Goal: Check status: Check status

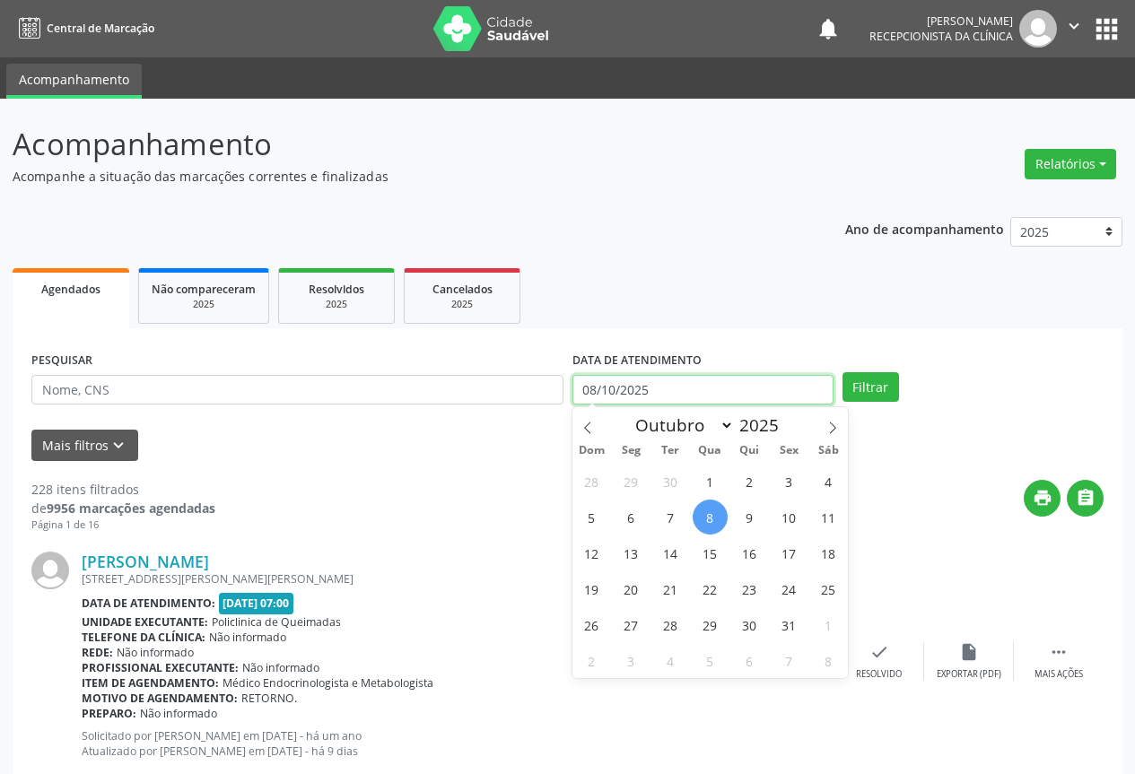
click at [672, 384] on input "08/10/2025" at bounding box center [702, 390] width 261 height 31
click at [740, 516] on span "9" at bounding box center [749, 517] width 35 height 35
type input "09/10/2025"
click at [740, 516] on span "9" at bounding box center [749, 517] width 35 height 35
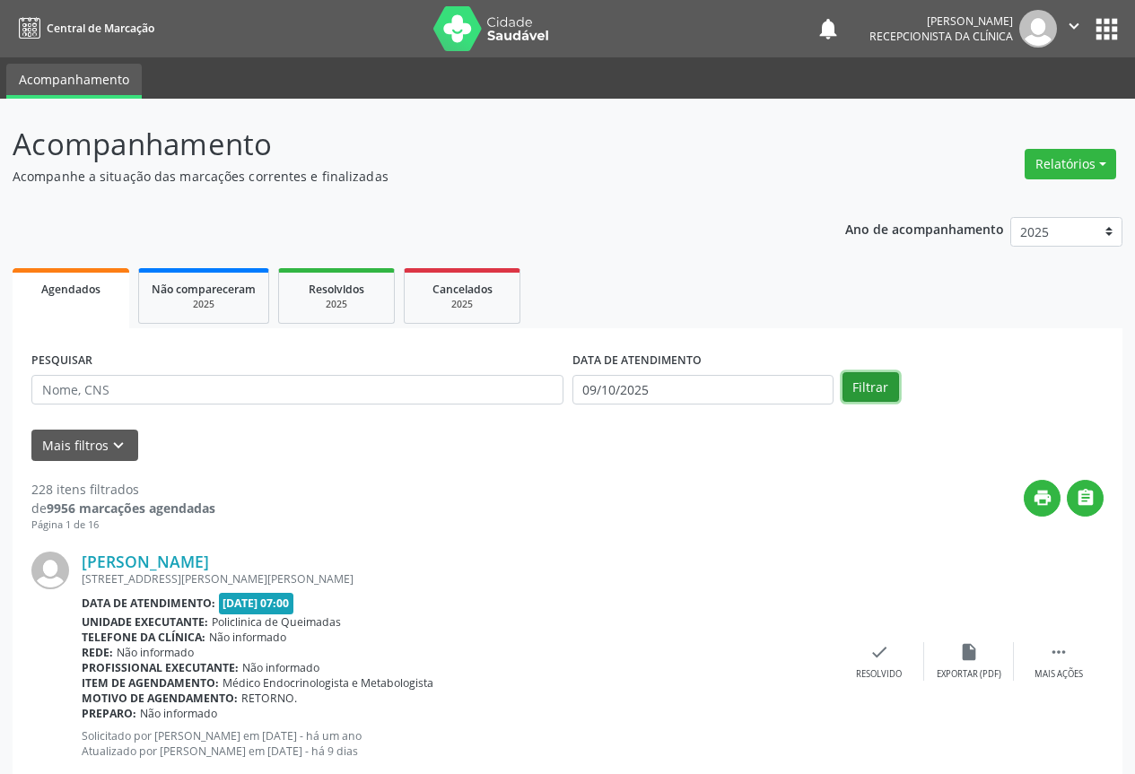
click at [857, 386] on button "Filtrar" at bounding box center [870, 387] width 57 height 31
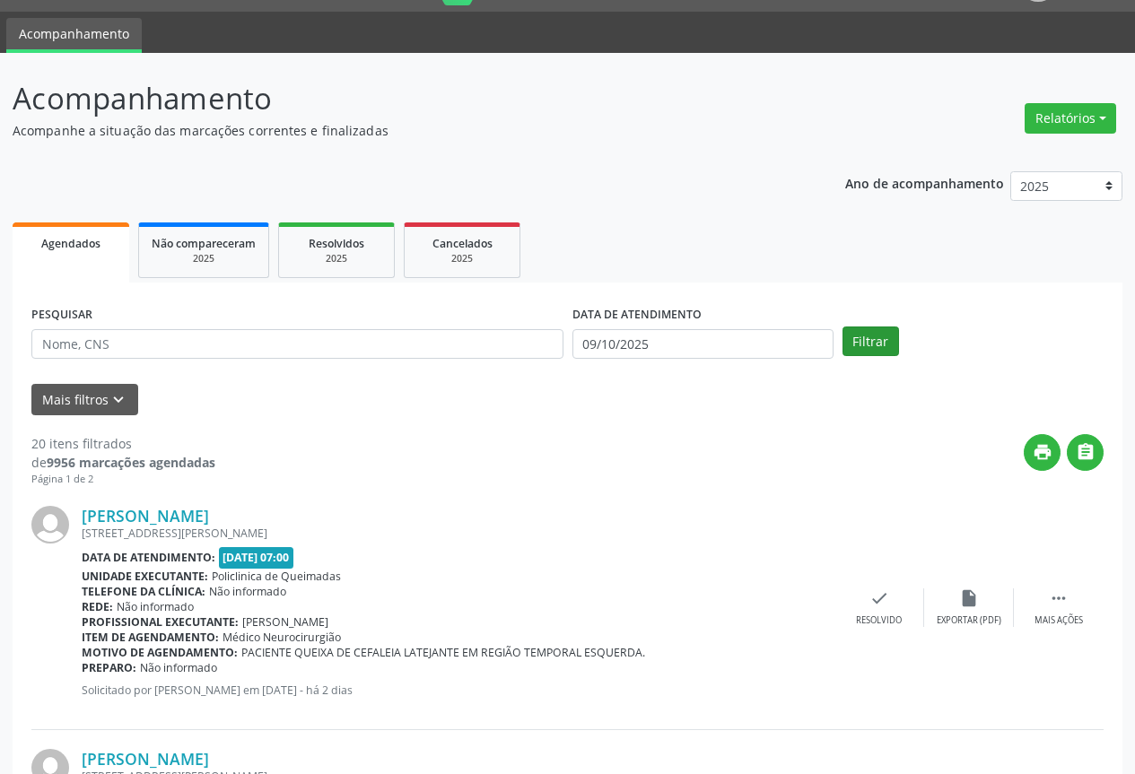
scroll to position [90, 0]
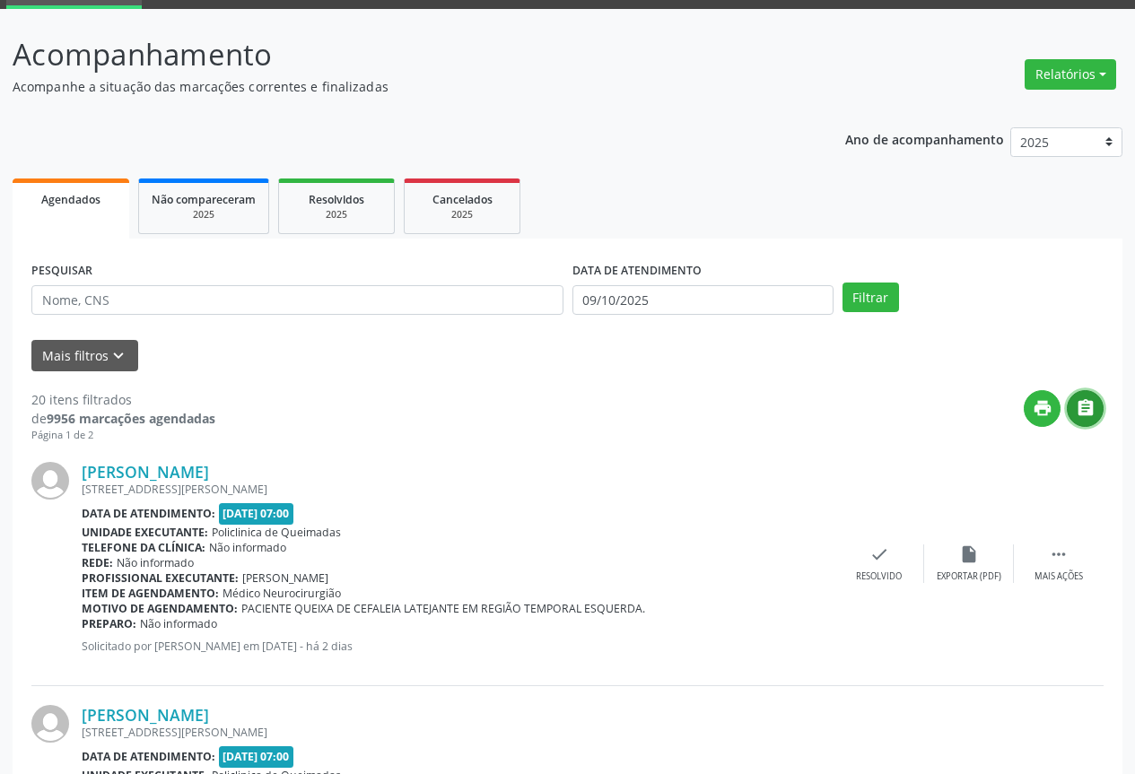
click at [1089, 406] on icon "" at bounding box center [1086, 408] width 20 height 20
click at [711, 316] on div "DATA DE ATENDIMENTO [DATE]" at bounding box center [703, 292] width 270 height 70
click at [717, 305] on input "09/10/2025" at bounding box center [702, 300] width 261 height 31
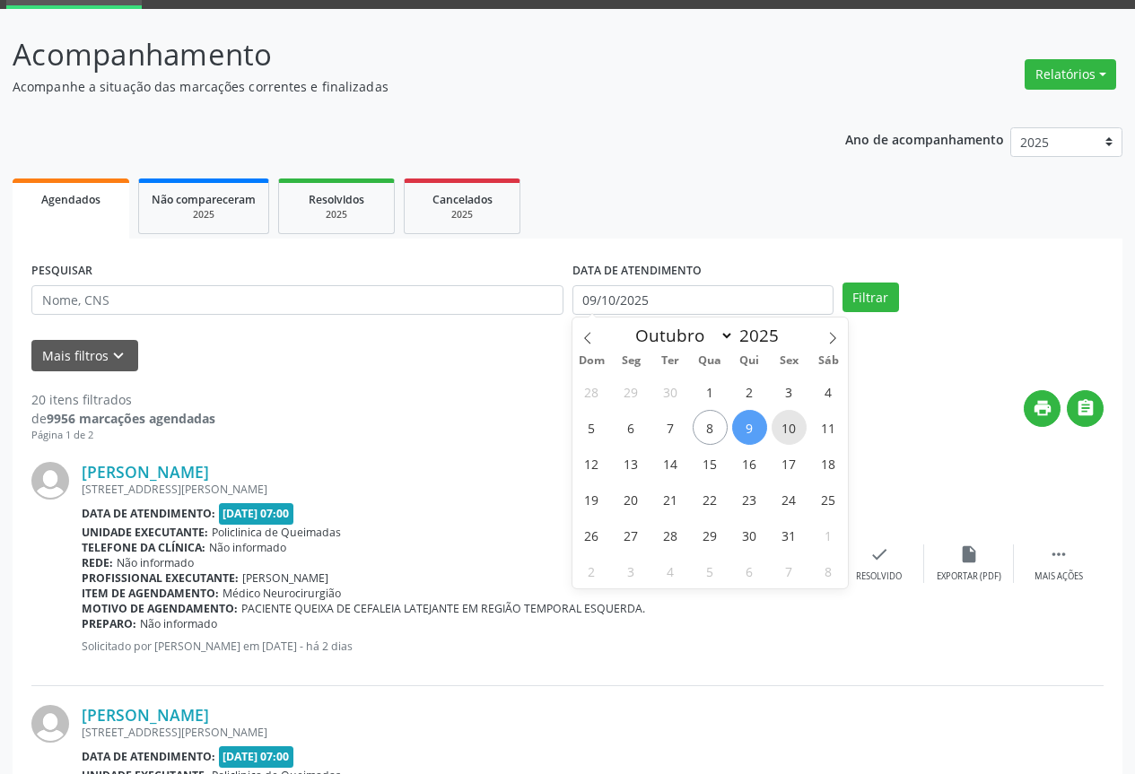
click at [804, 422] on span "10" at bounding box center [789, 427] width 35 height 35
type input "[DATE]"
click at [802, 423] on span "10" at bounding box center [789, 427] width 35 height 35
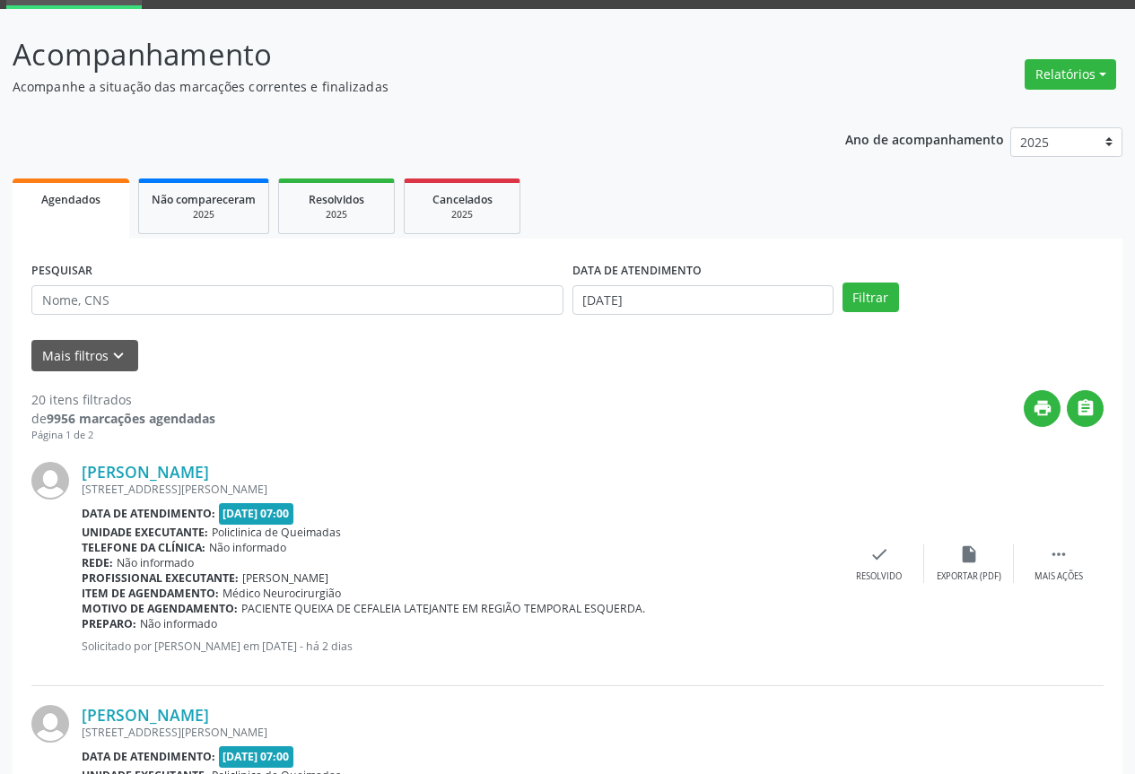
click at [802, 423] on div "print " at bounding box center [659, 416] width 888 height 53
click at [855, 295] on button "Filtrar" at bounding box center [870, 298] width 57 height 31
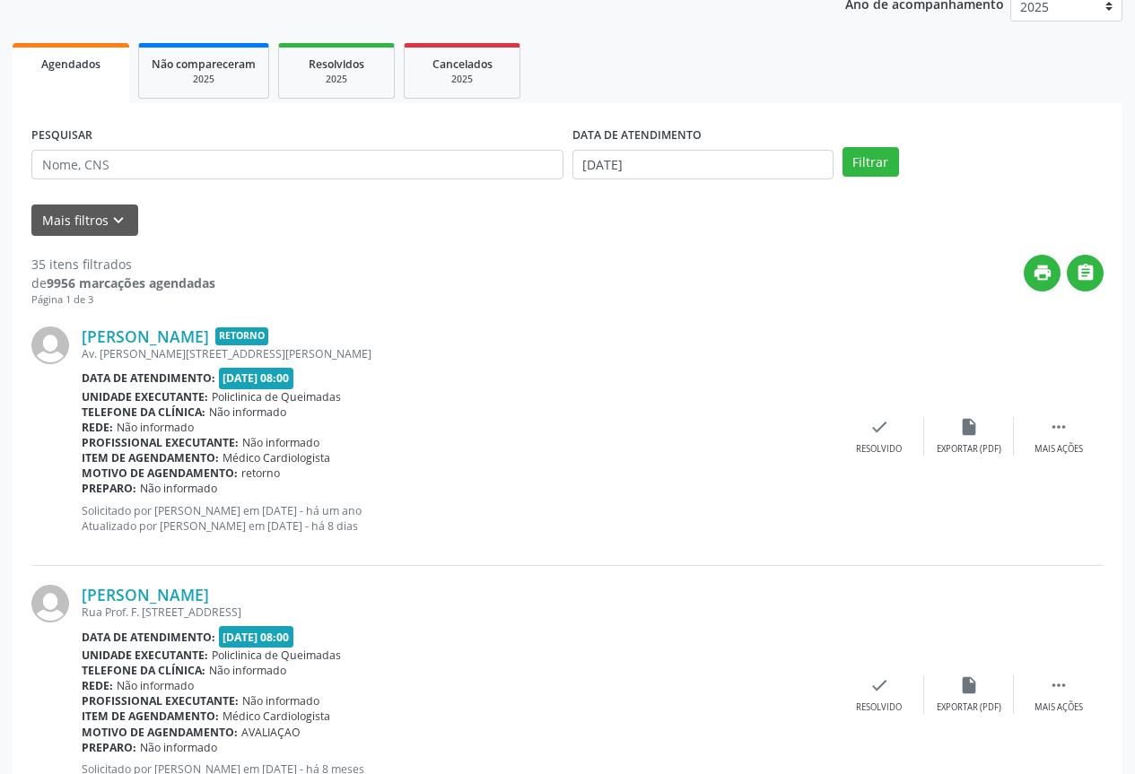
scroll to position [269, 0]
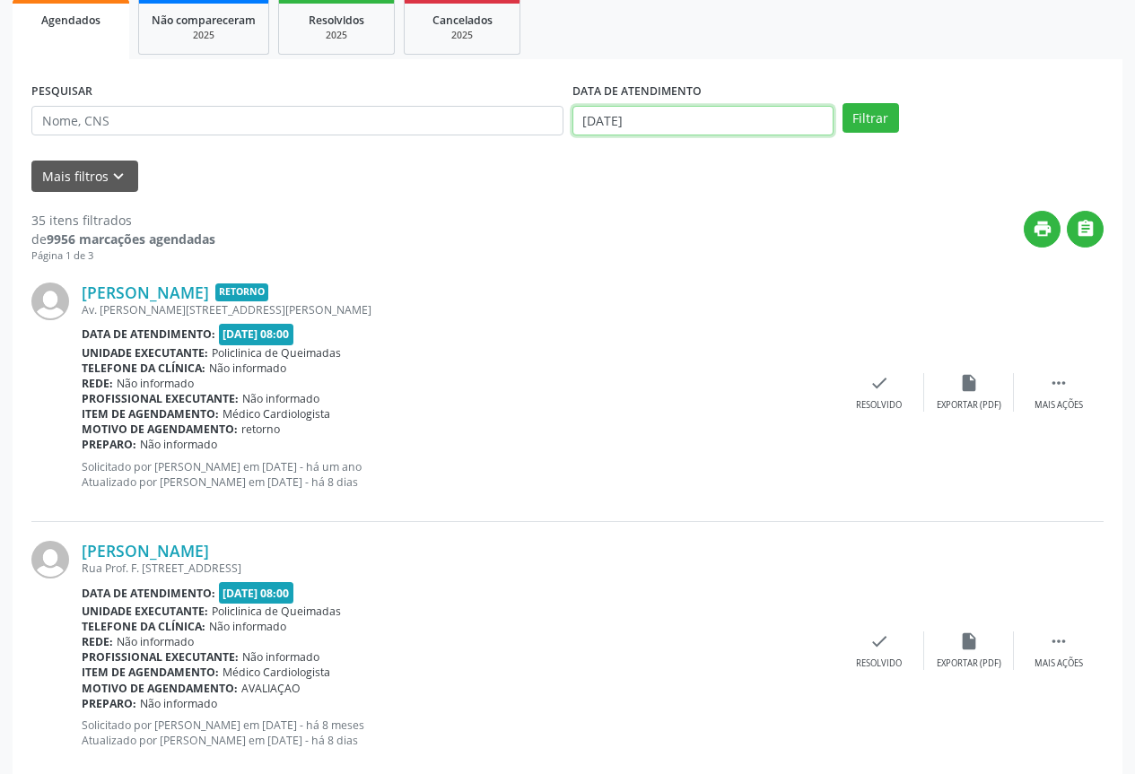
click at [798, 121] on input "[DATE]" at bounding box center [702, 121] width 261 height 31
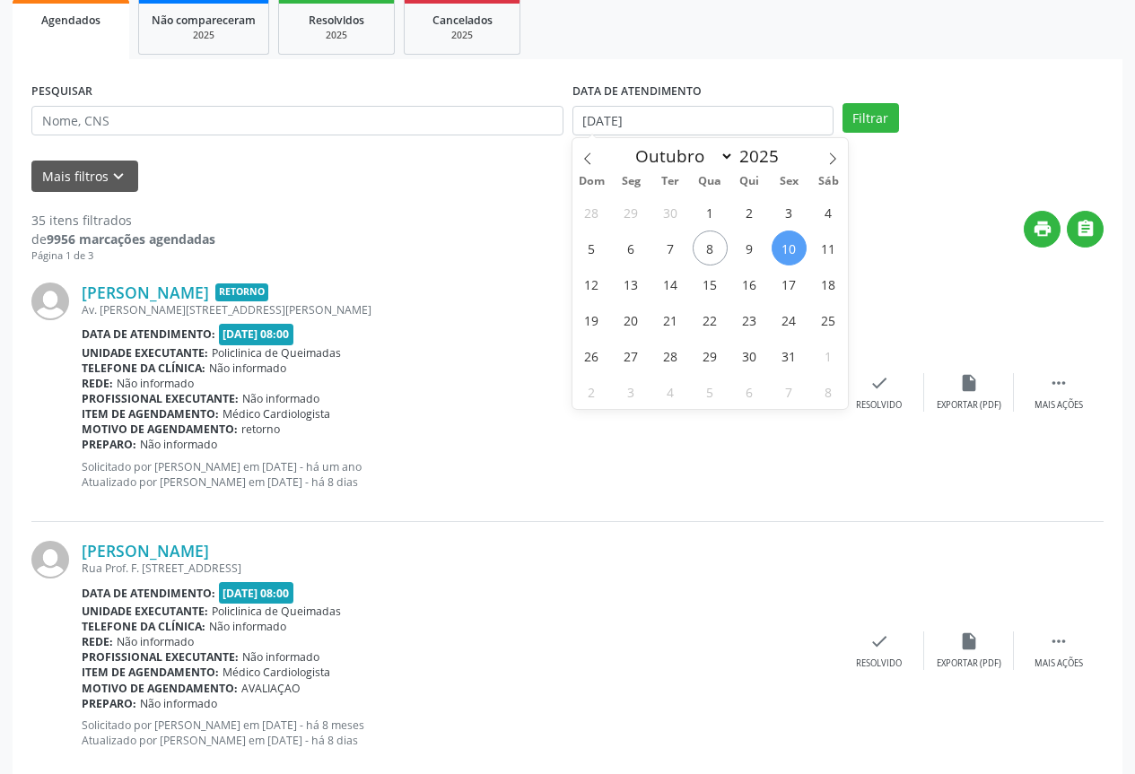
click at [797, 257] on span "10" at bounding box center [789, 248] width 35 height 35
type input "[DATE]"
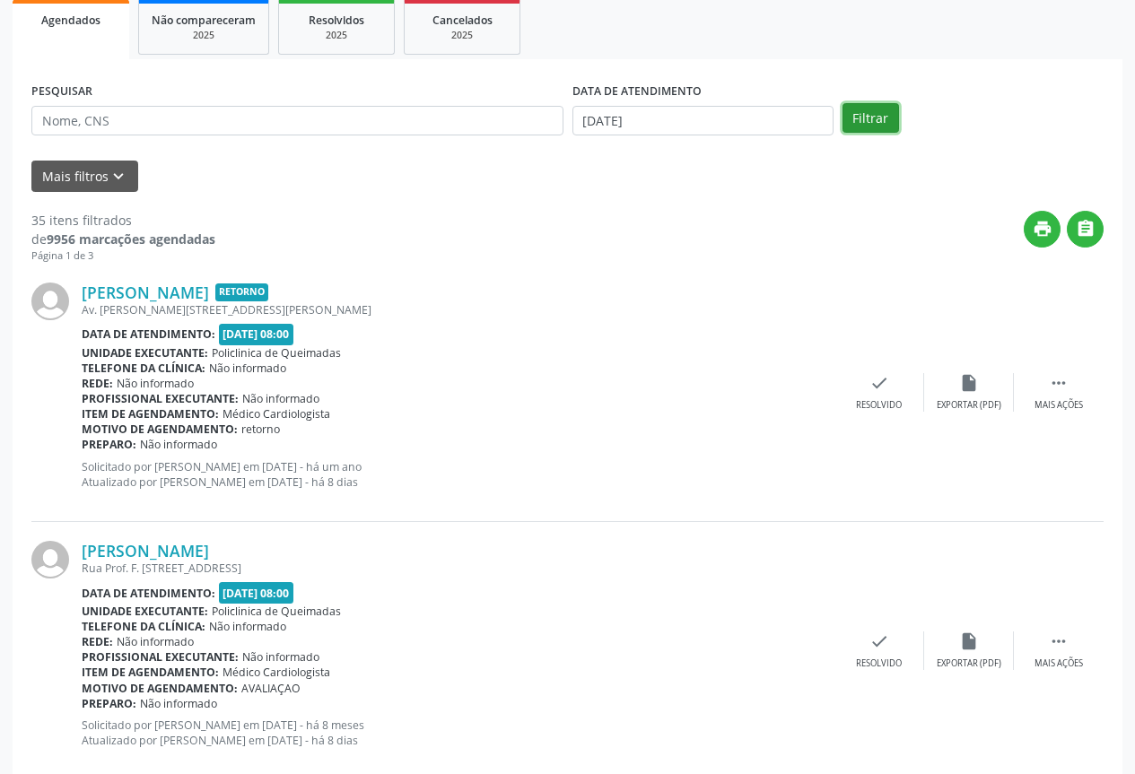
click at [884, 113] on button "Filtrar" at bounding box center [870, 118] width 57 height 31
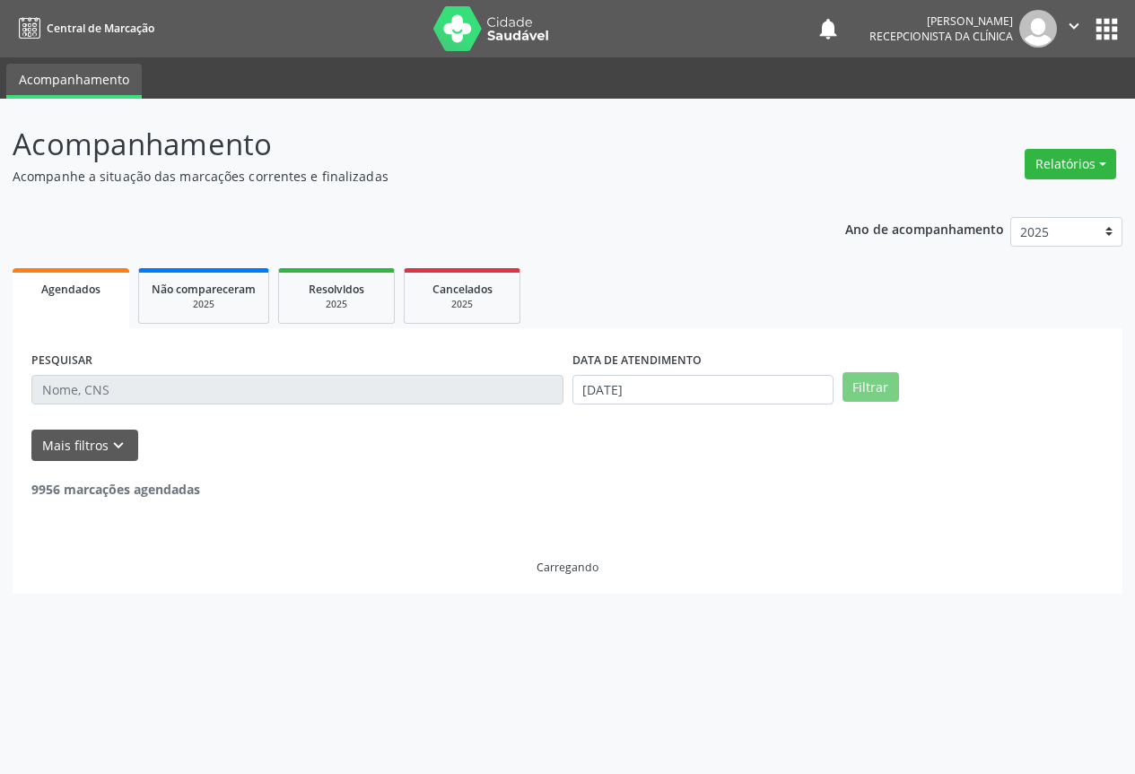
scroll to position [0, 0]
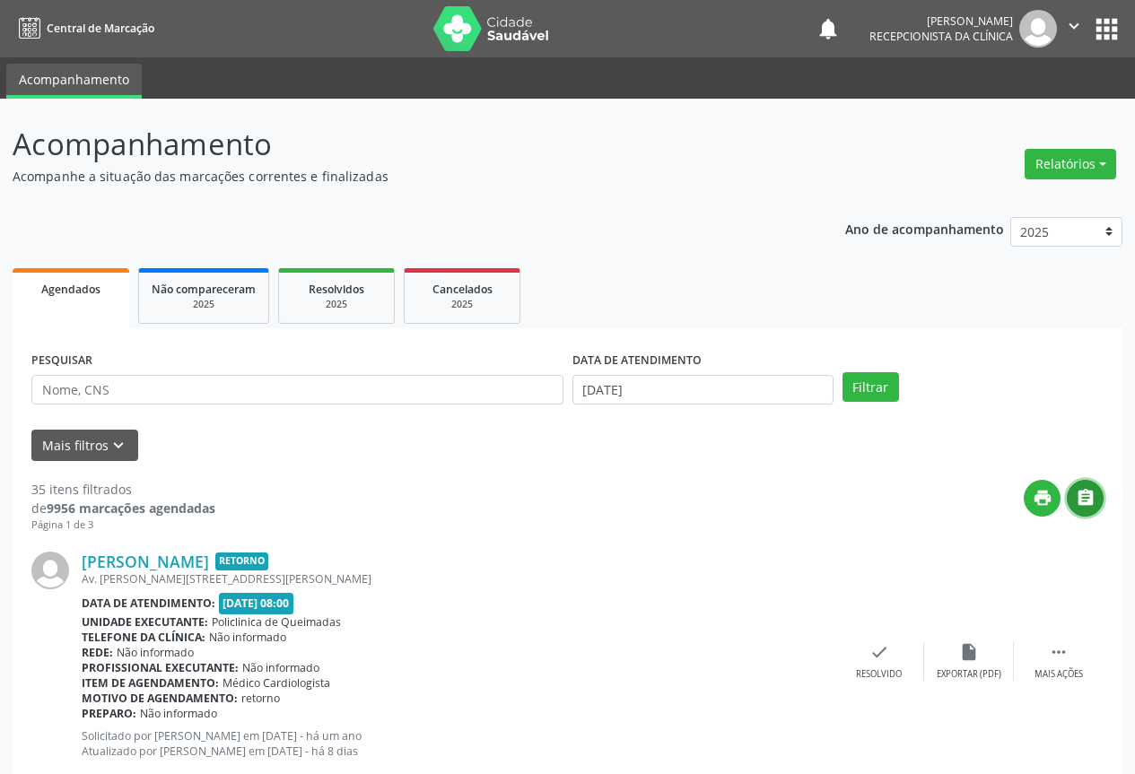
click at [1091, 511] on button "" at bounding box center [1085, 498] width 37 height 37
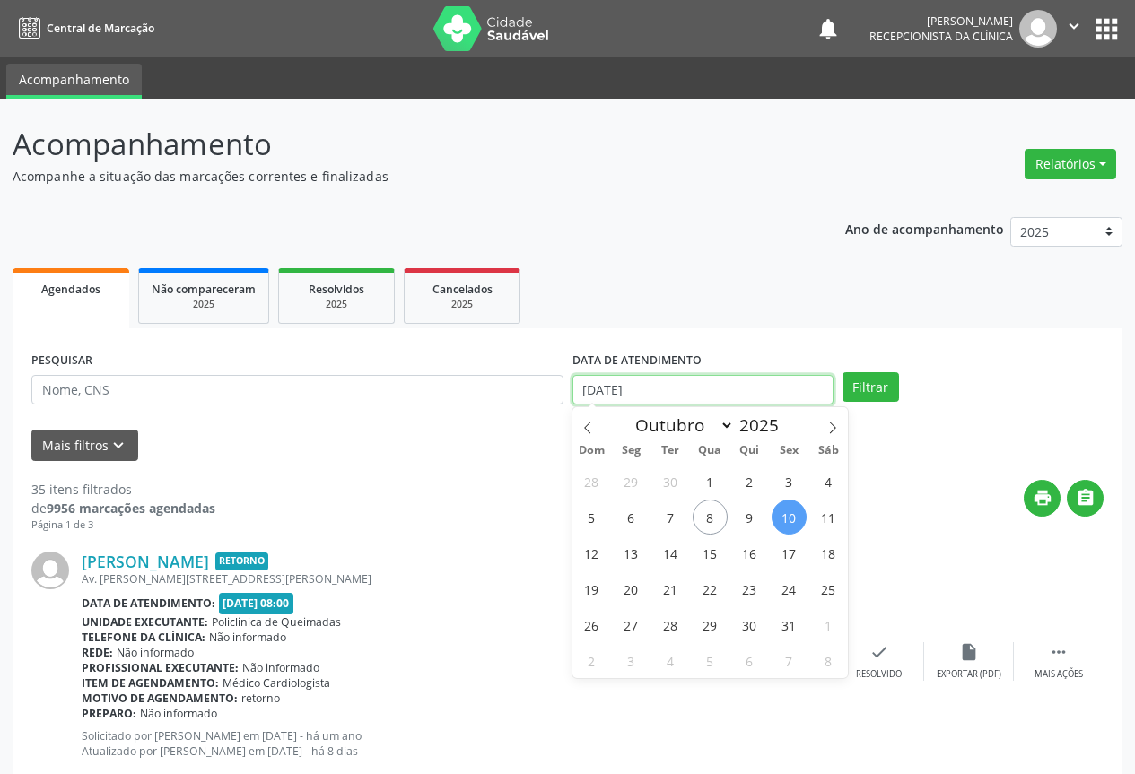
click at [761, 393] on input "[DATE]" at bounding box center [702, 390] width 261 height 31
click at [822, 517] on span "11" at bounding box center [828, 517] width 35 height 35
type input "[DATE]"
click at [822, 517] on span "11" at bounding box center [828, 517] width 35 height 35
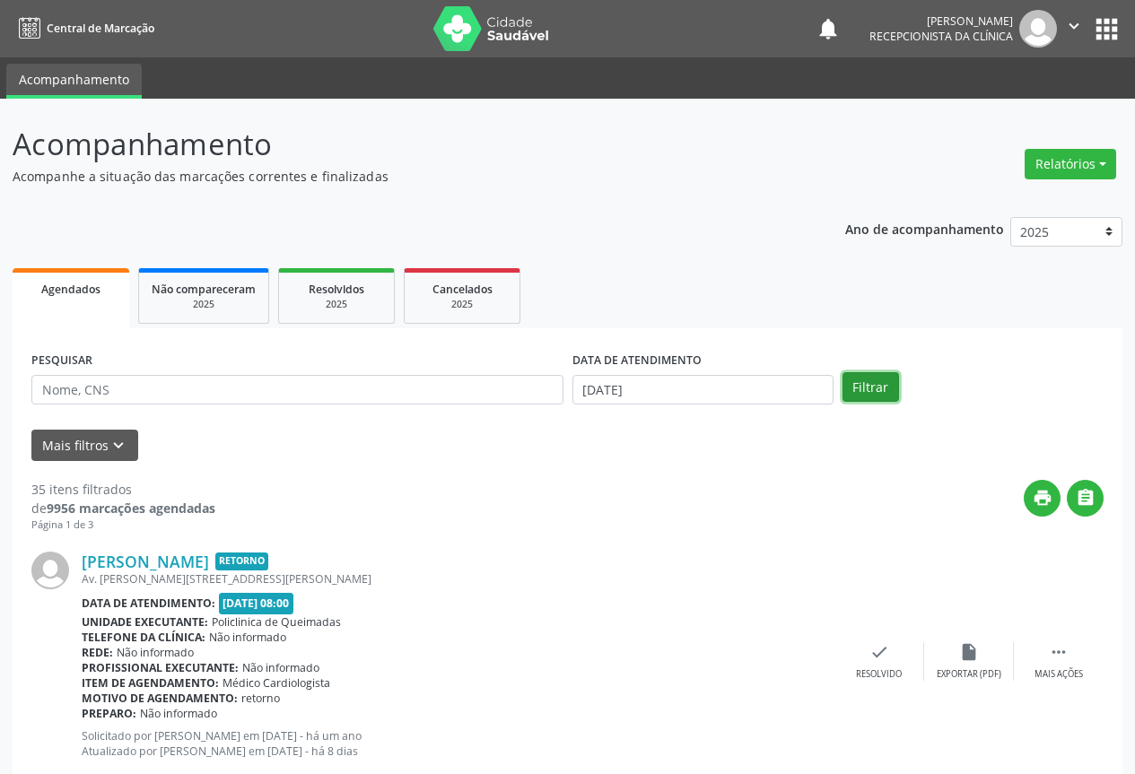
click at [864, 383] on button "Filtrar" at bounding box center [870, 387] width 57 height 31
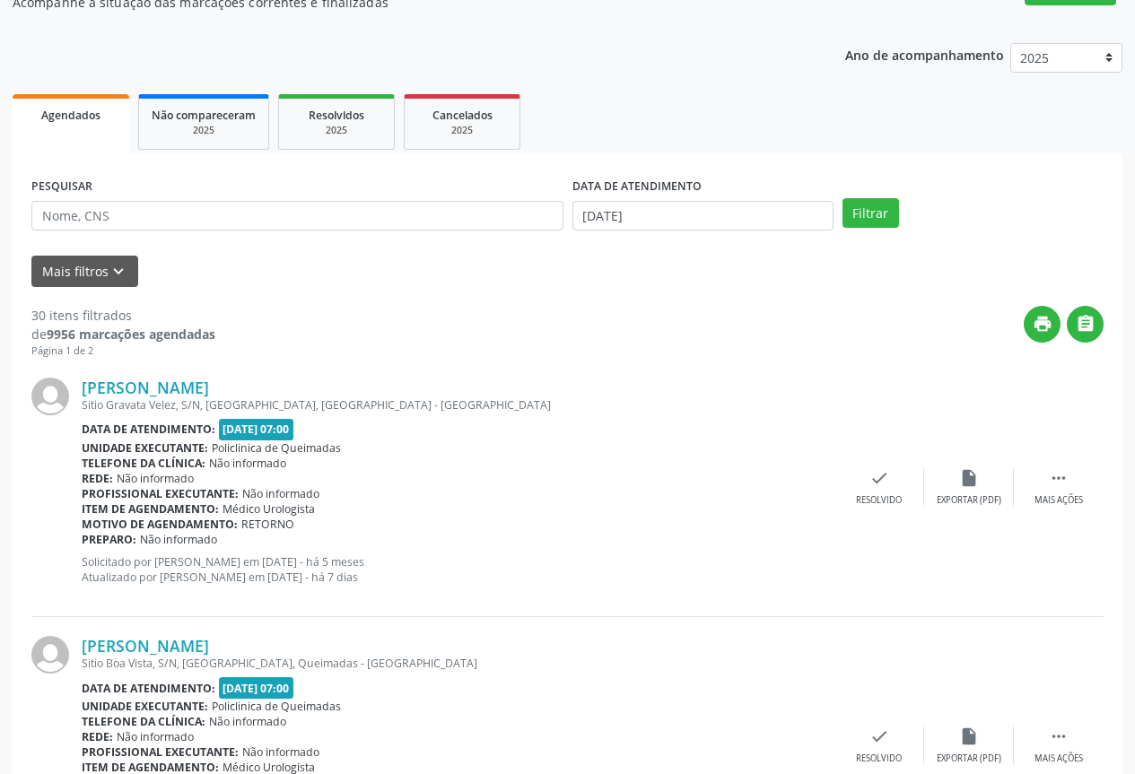
scroll to position [179, 0]
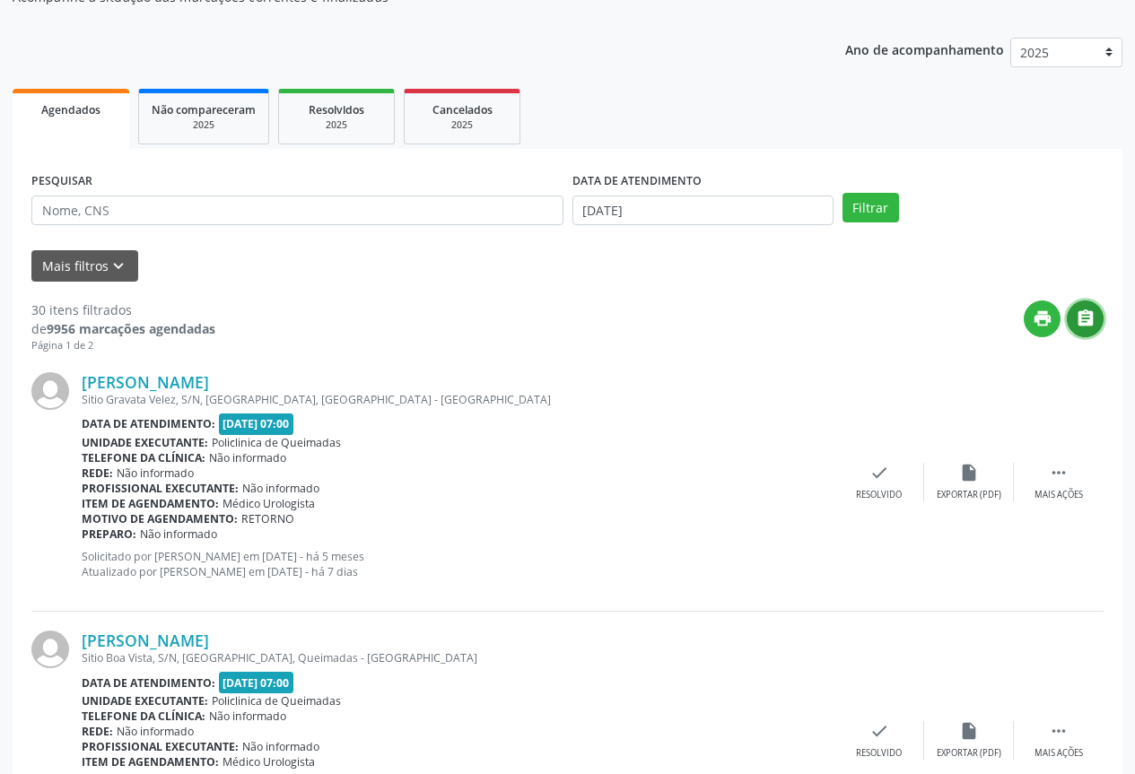
click at [1085, 326] on icon "" at bounding box center [1086, 319] width 20 height 20
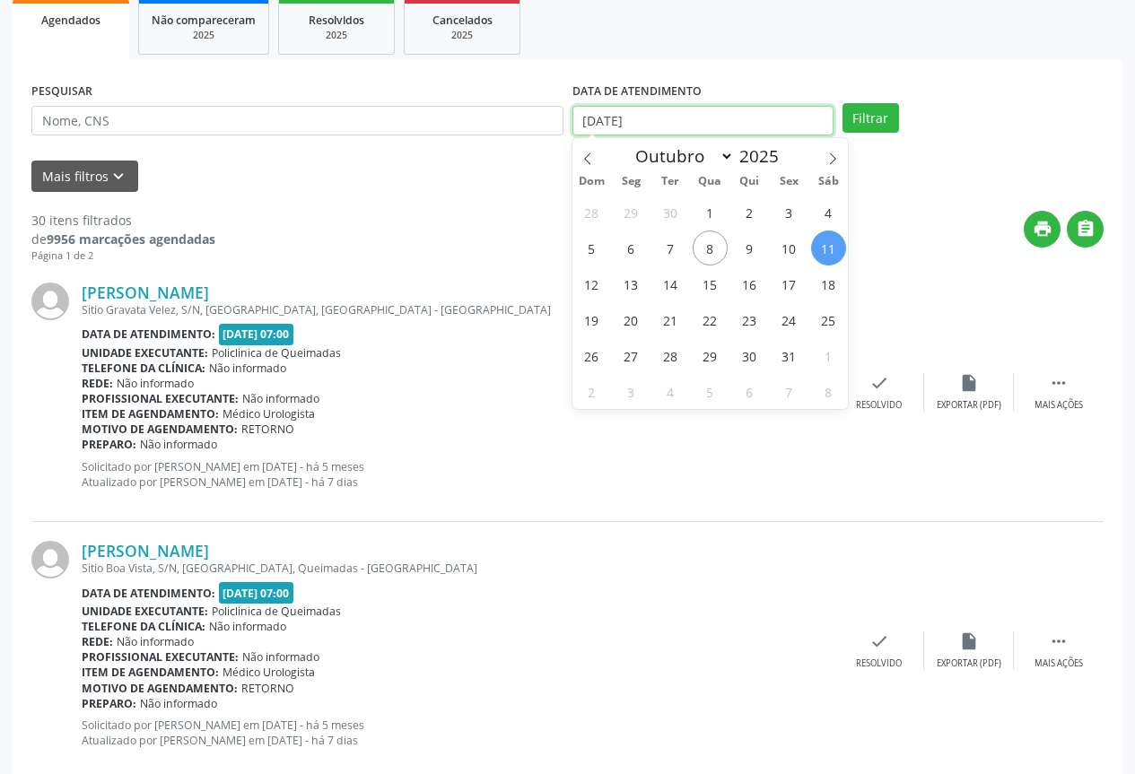
click at [746, 121] on input "[DATE]" at bounding box center [702, 121] width 261 height 31
click at [625, 281] on span "13" at bounding box center [631, 283] width 35 height 35
type input "[DATE]"
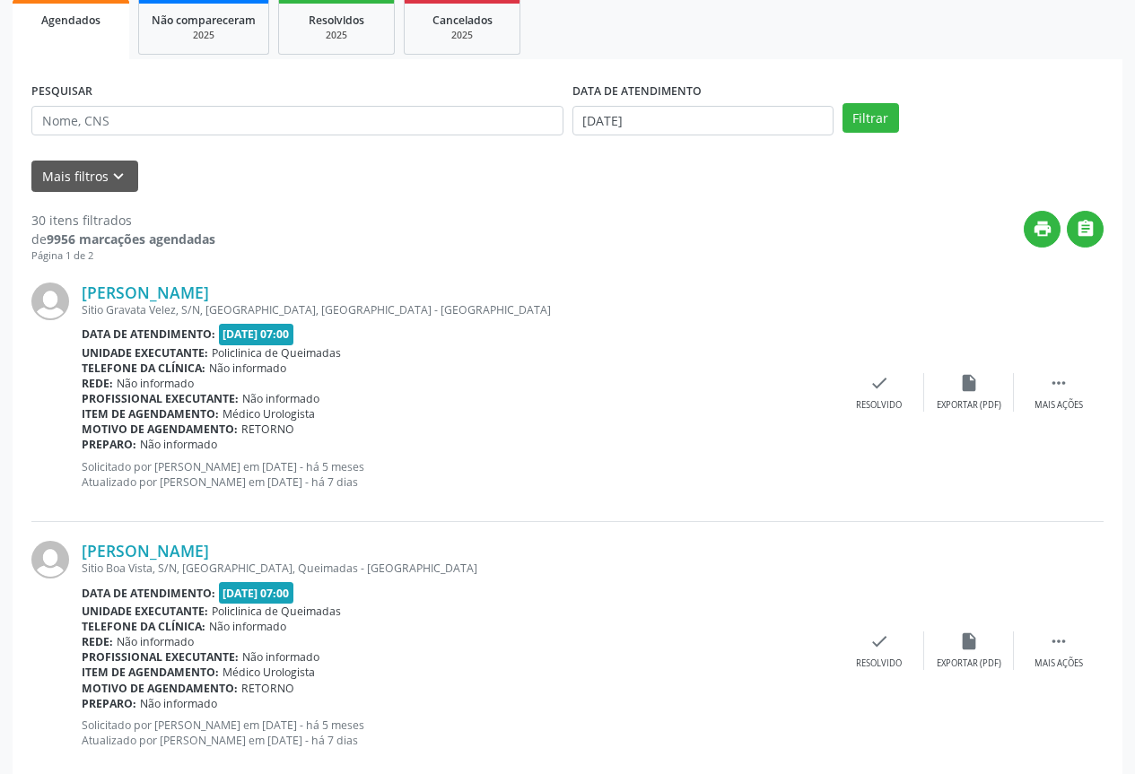
drag, startPoint x: 885, startPoint y: 95, endPoint x: 867, endPoint y: 101, distance: 19.9
click at [874, 99] on div "PESQUISAR DATA DE ATENDIMENTO [DATE] Filtrar" at bounding box center [567, 113] width 1081 height 70
click at [867, 101] on div "PESQUISAR DATA DE ATENDIMENTO [DATE] Filtrar" at bounding box center [567, 113] width 1081 height 70
click at [864, 117] on button "Filtrar" at bounding box center [870, 118] width 57 height 31
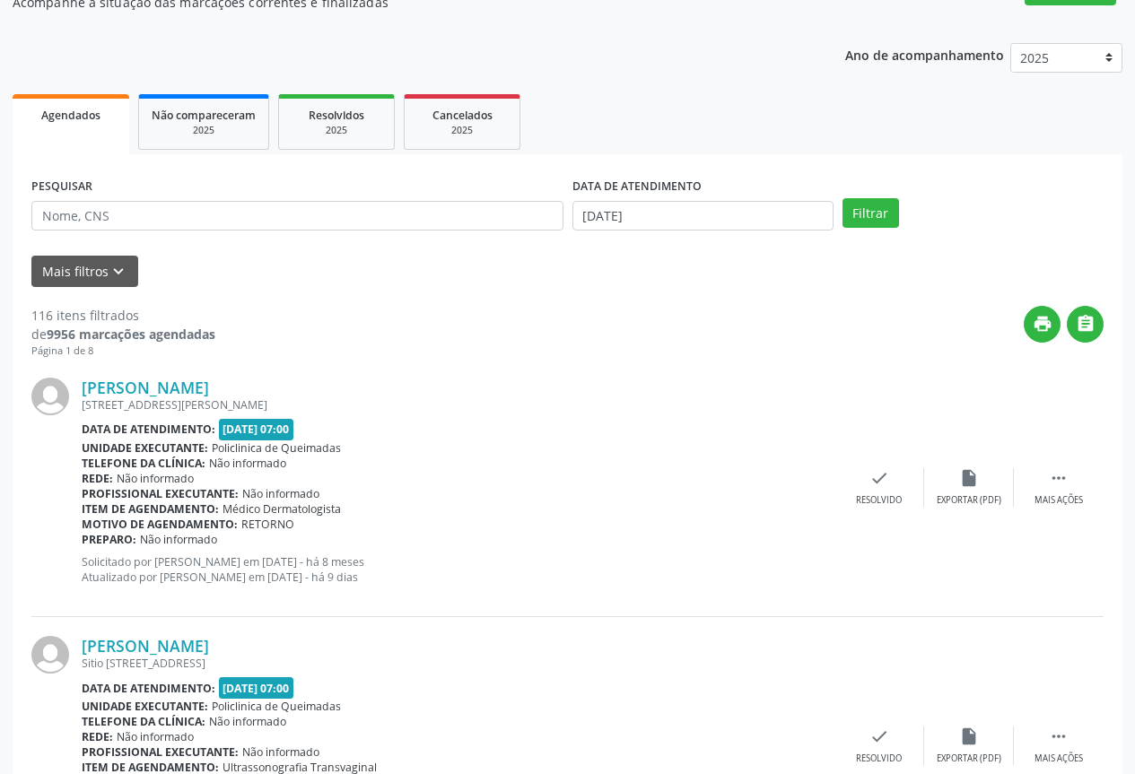
scroll to position [179, 0]
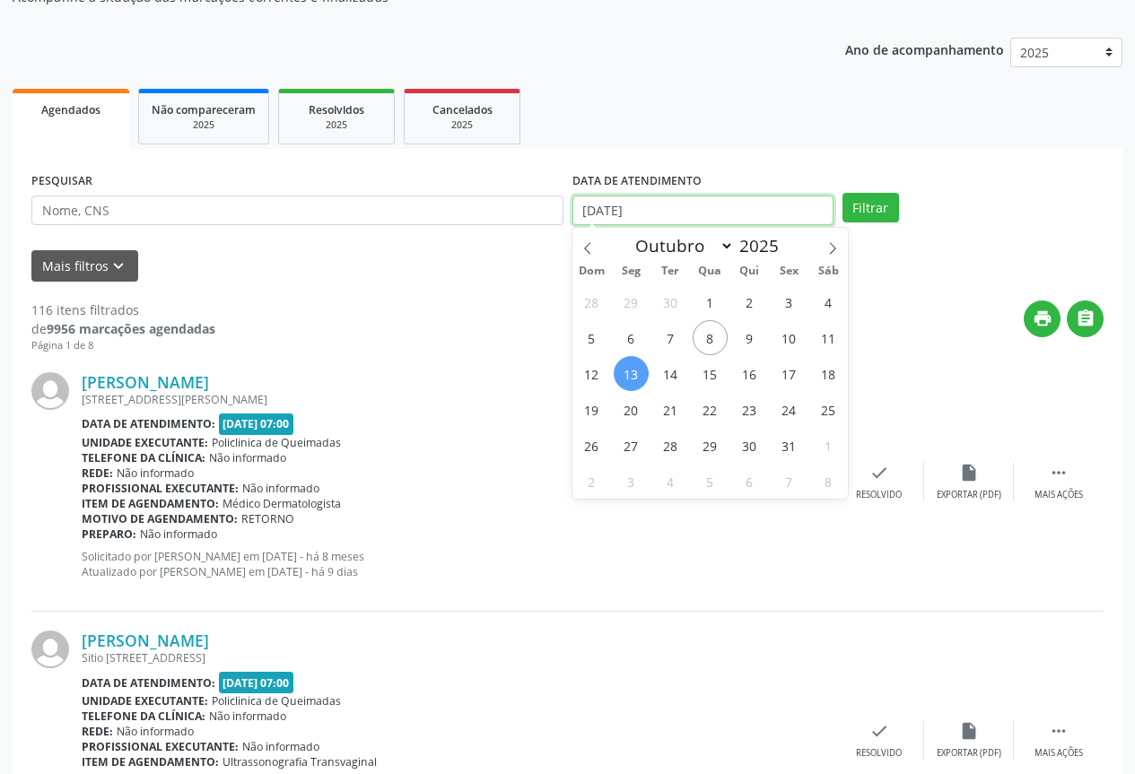
click at [675, 214] on input "[DATE]" at bounding box center [702, 211] width 261 height 31
click at [625, 384] on span "13" at bounding box center [631, 373] width 35 height 35
type input "[DATE]"
click at [625, 385] on span "13" at bounding box center [631, 373] width 35 height 35
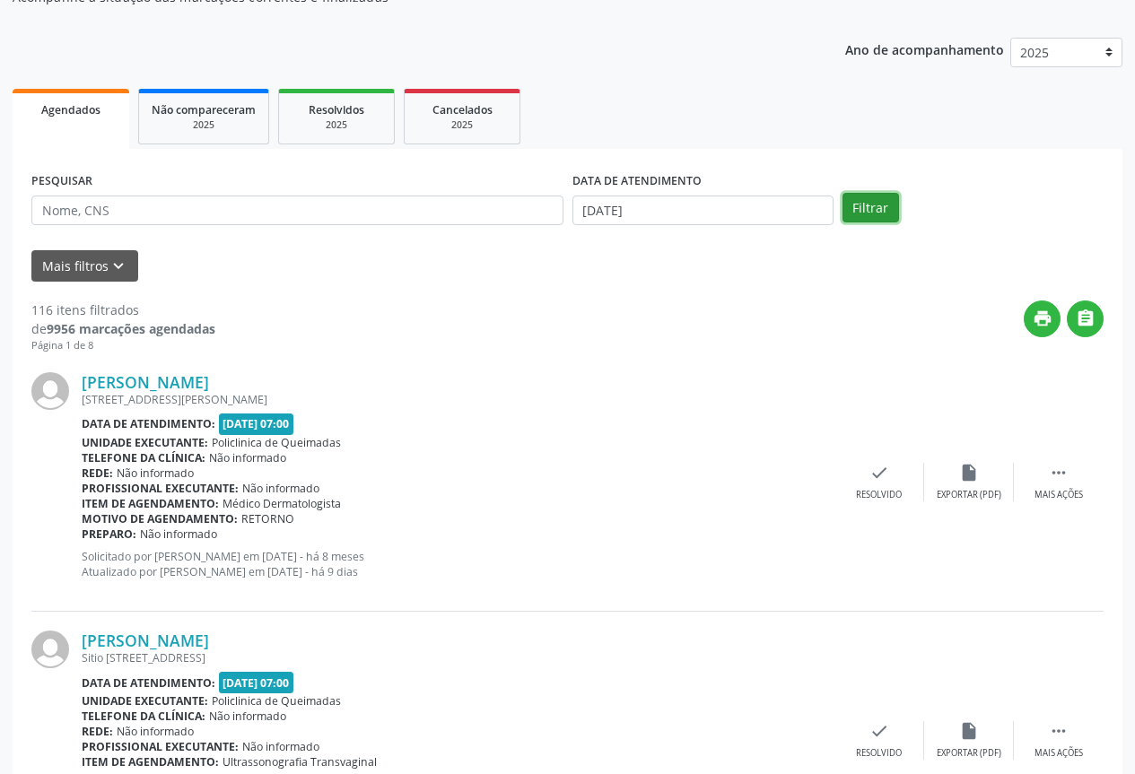
click at [859, 213] on button "Filtrar" at bounding box center [870, 208] width 57 height 31
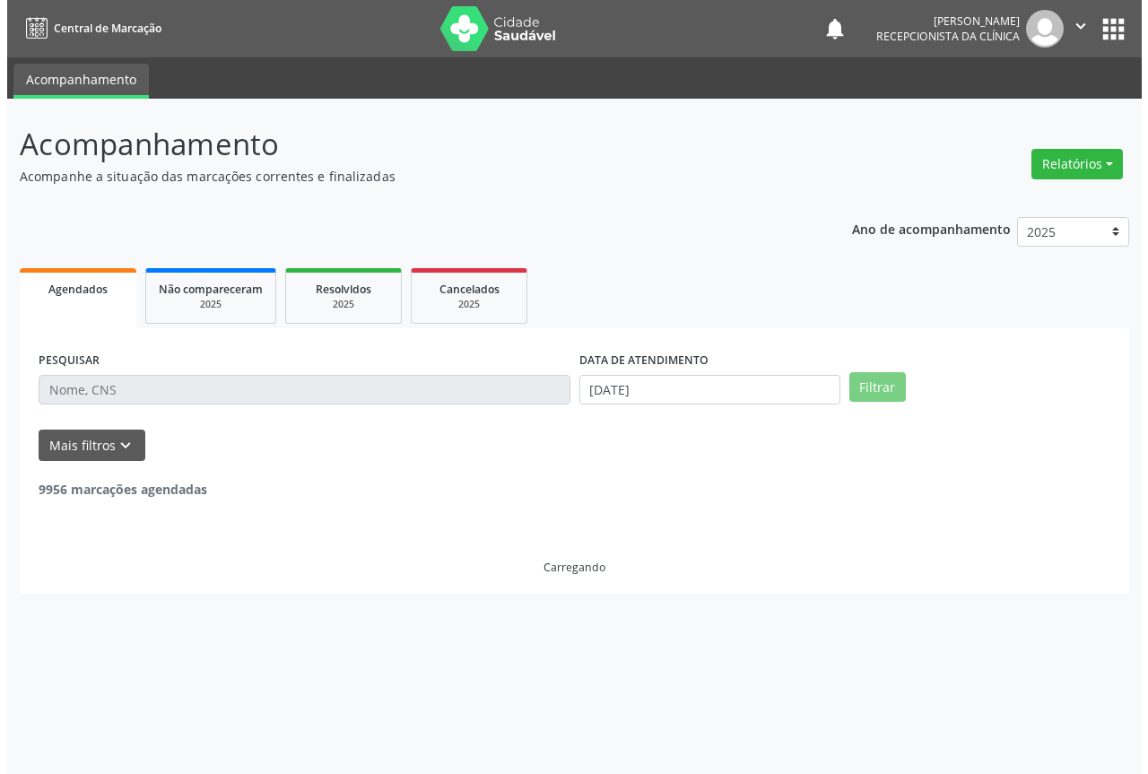
scroll to position [0, 0]
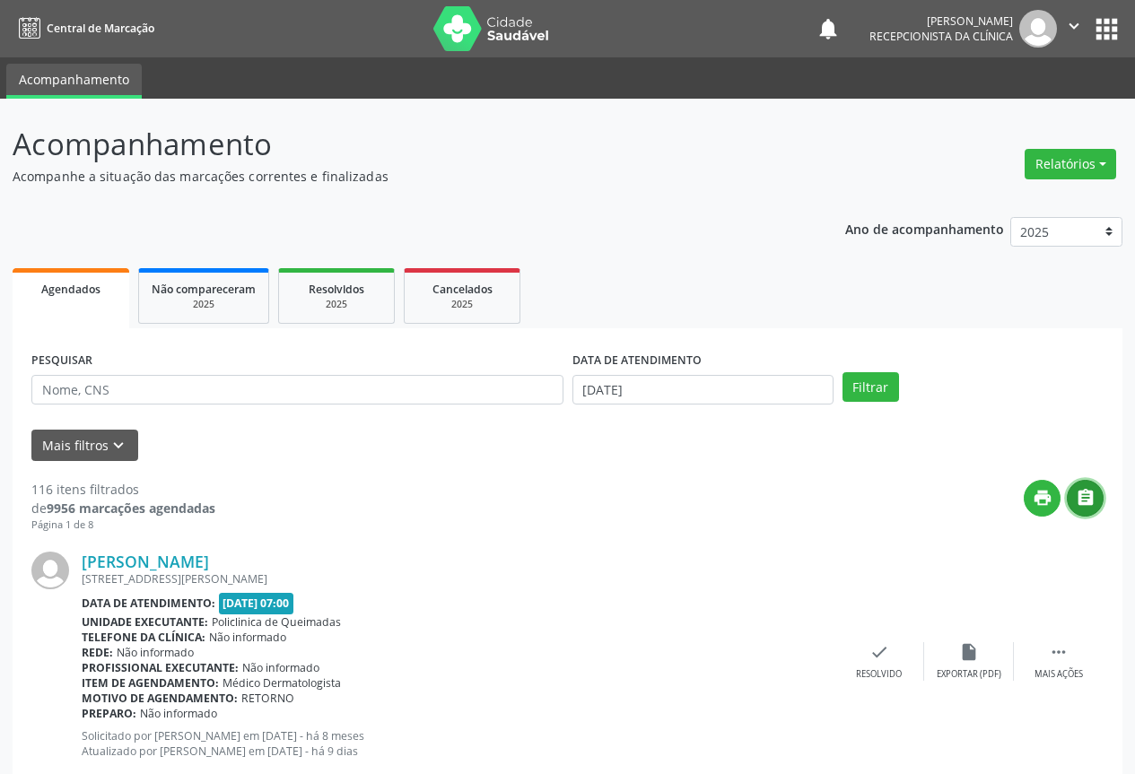
click at [1073, 501] on button "" at bounding box center [1085, 498] width 37 height 37
click at [618, 385] on input "[DATE]" at bounding box center [702, 390] width 261 height 31
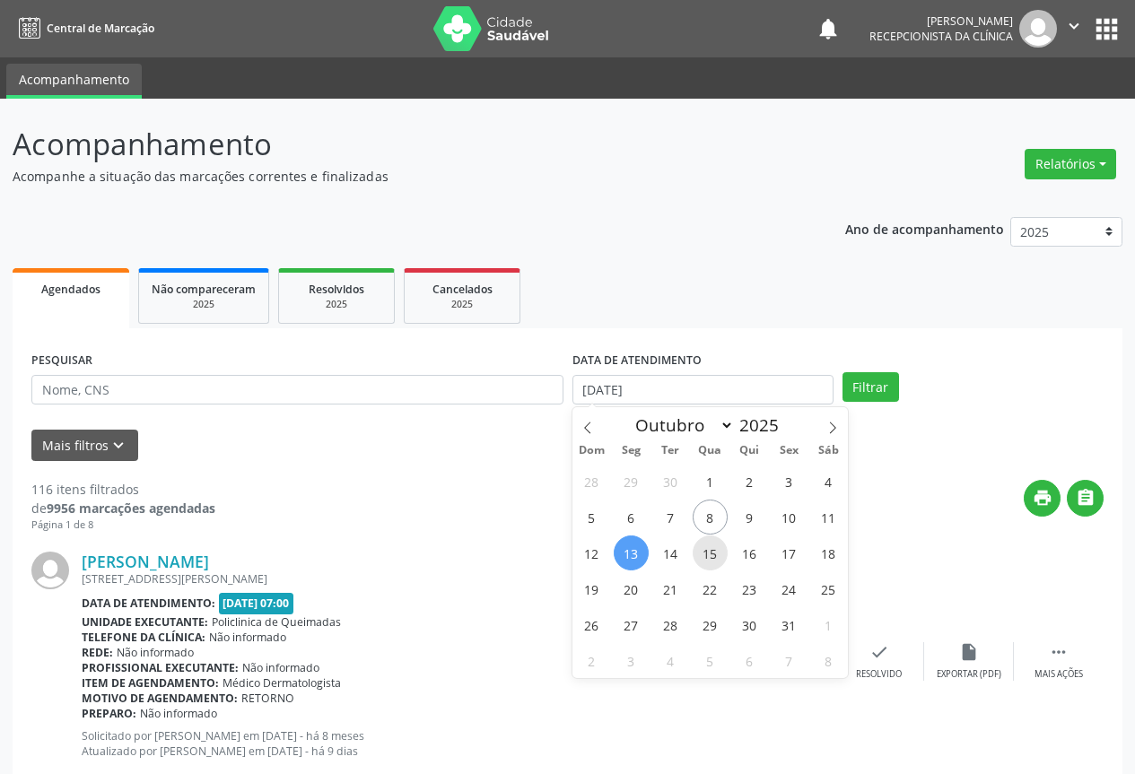
click at [709, 547] on span "15" at bounding box center [710, 553] width 35 height 35
type input "[DATE]"
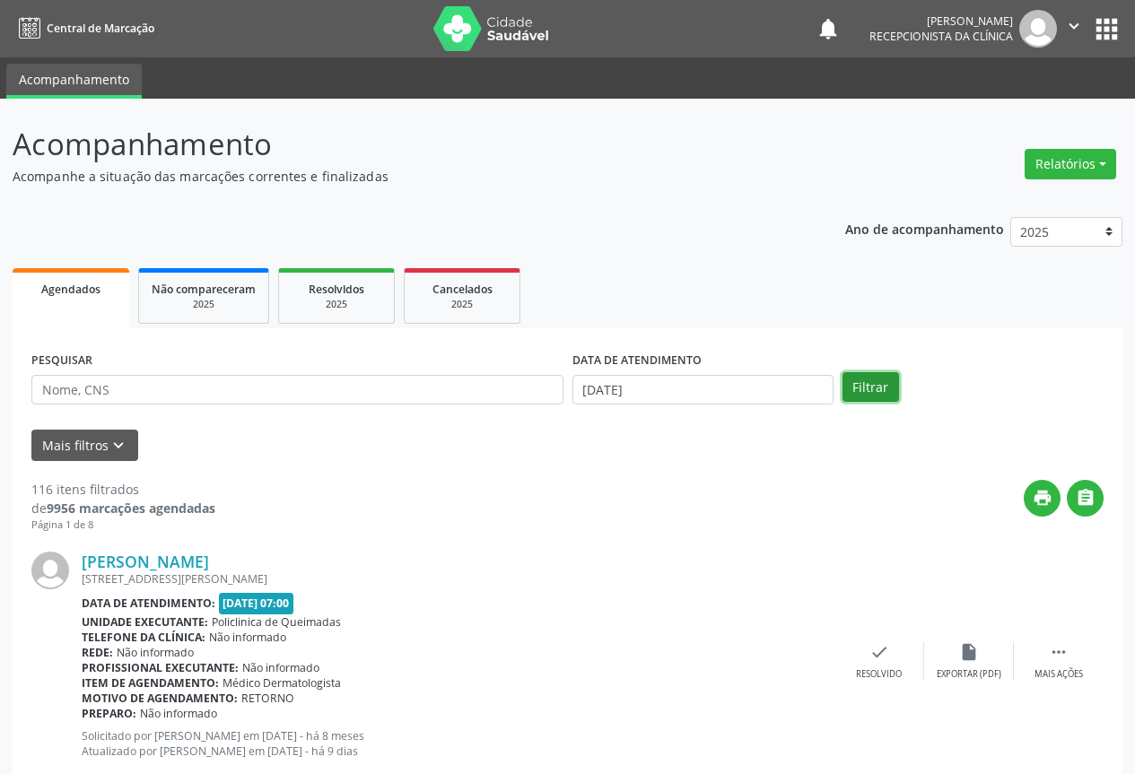
click at [886, 385] on button "Filtrar" at bounding box center [870, 387] width 57 height 31
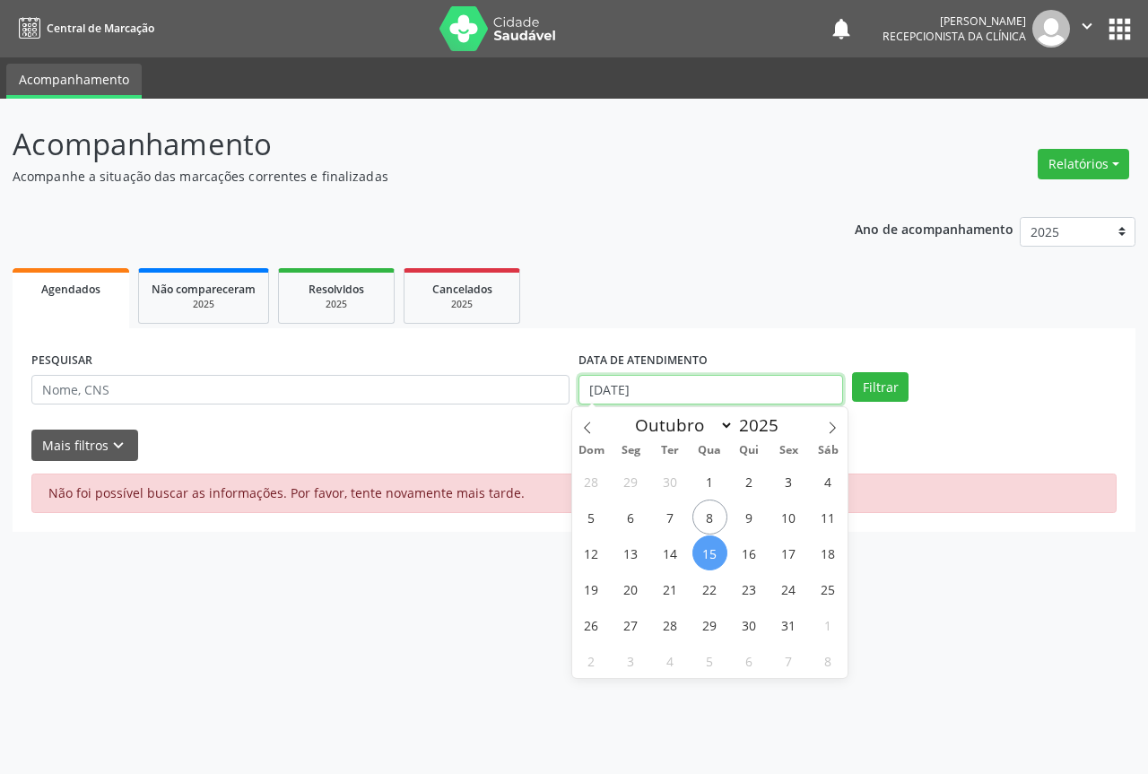
click at [610, 388] on input "[DATE]" at bounding box center [711, 390] width 265 height 31
click at [673, 547] on span "14" at bounding box center [670, 553] width 35 height 35
type input "[DATE]"
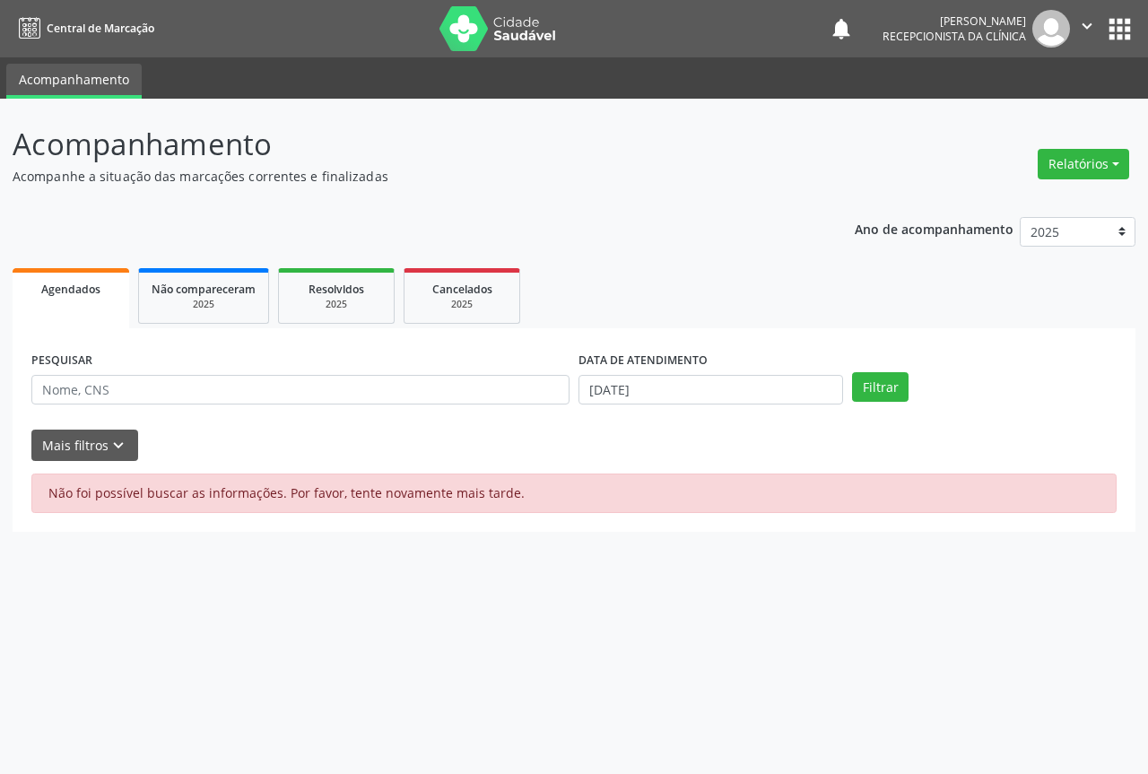
click at [673, 547] on div "Acompanhamento Acompanhe a situação das marcações correntes e finalizadas Relat…" at bounding box center [574, 437] width 1148 height 676
click at [876, 387] on button "Filtrar" at bounding box center [880, 387] width 57 height 31
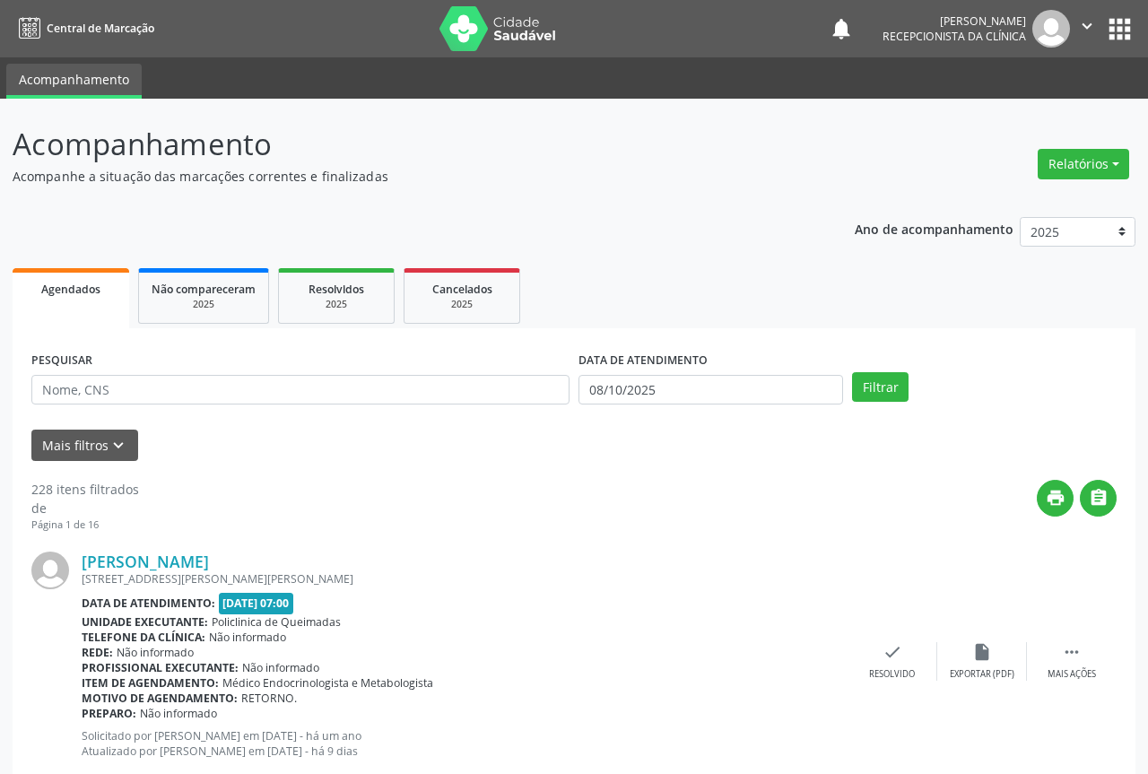
select select "9"
click at [691, 410] on div "DATA DE ATENDIMENTO [DATE]" at bounding box center [703, 382] width 270 height 70
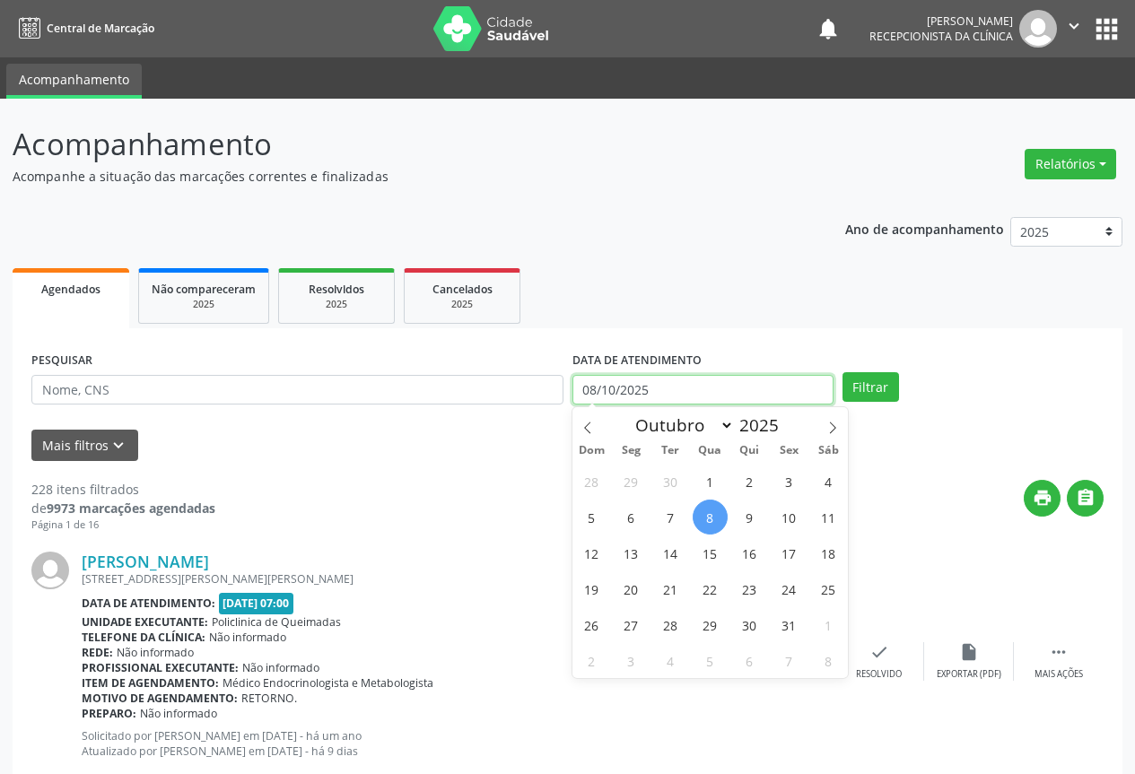
click at [695, 398] on input "08/10/2025" at bounding box center [702, 390] width 261 height 31
click at [635, 551] on span "13" at bounding box center [631, 553] width 35 height 35
type input "[DATE]"
click at [635, 551] on span "13" at bounding box center [631, 553] width 35 height 35
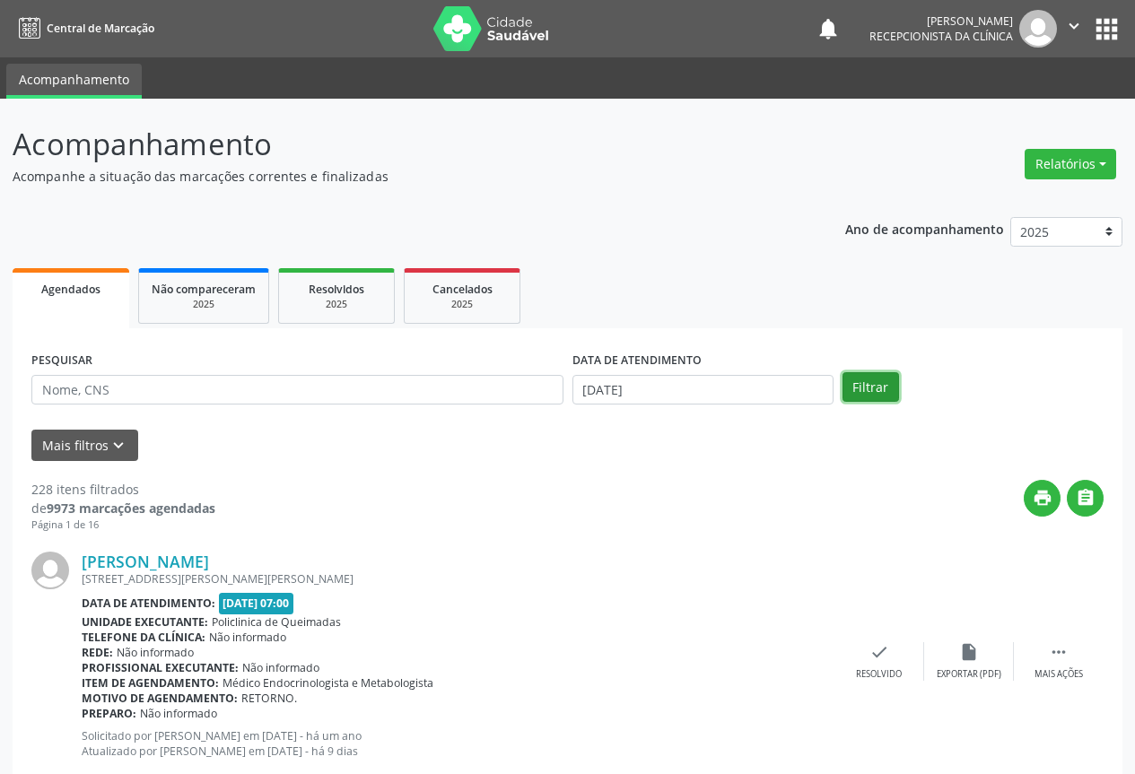
click at [880, 380] on button "Filtrar" at bounding box center [870, 387] width 57 height 31
click at [772, 398] on input "[DATE]" at bounding box center [702, 390] width 261 height 31
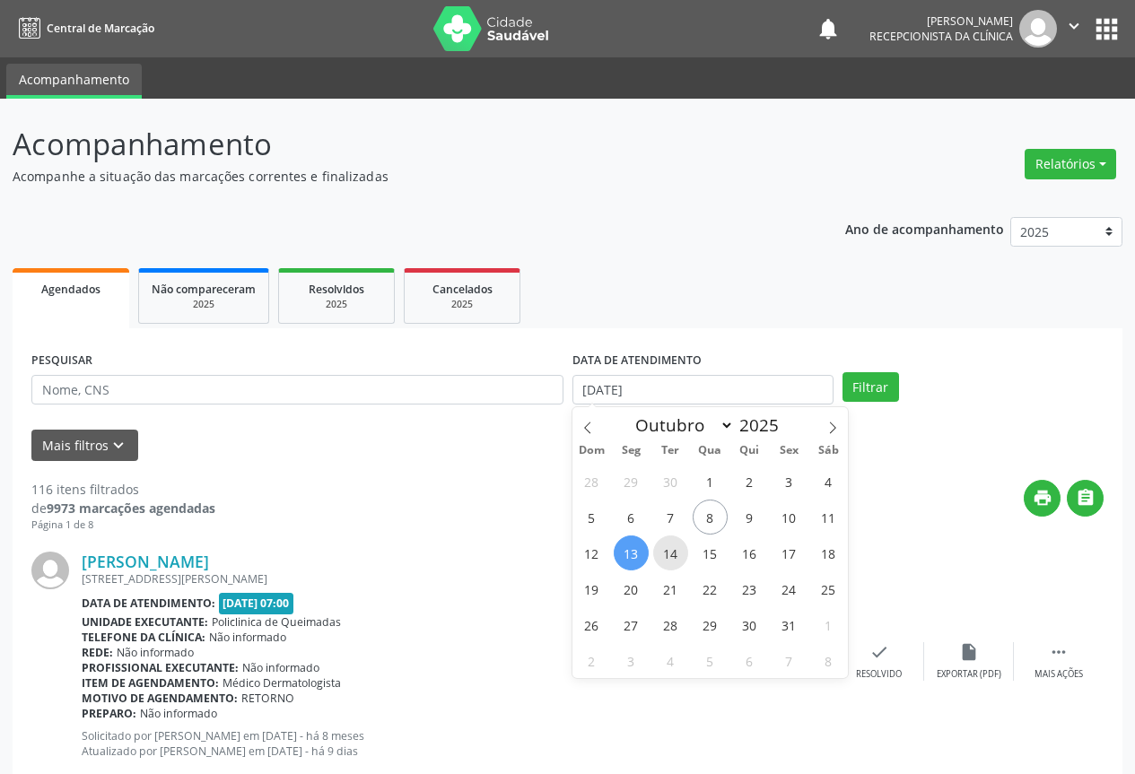
click at [662, 545] on span "14" at bounding box center [670, 553] width 35 height 35
type input "[DATE]"
click at [662, 545] on span "14" at bounding box center [670, 553] width 35 height 35
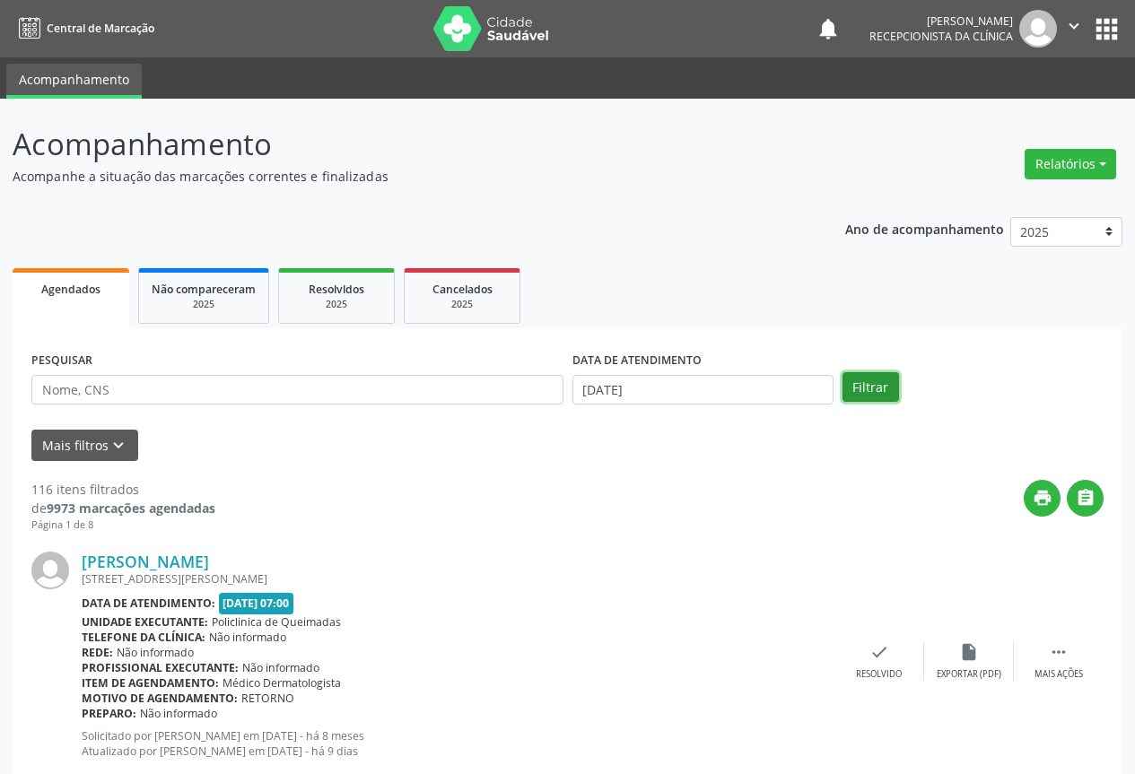
click at [886, 389] on button "Filtrar" at bounding box center [870, 387] width 57 height 31
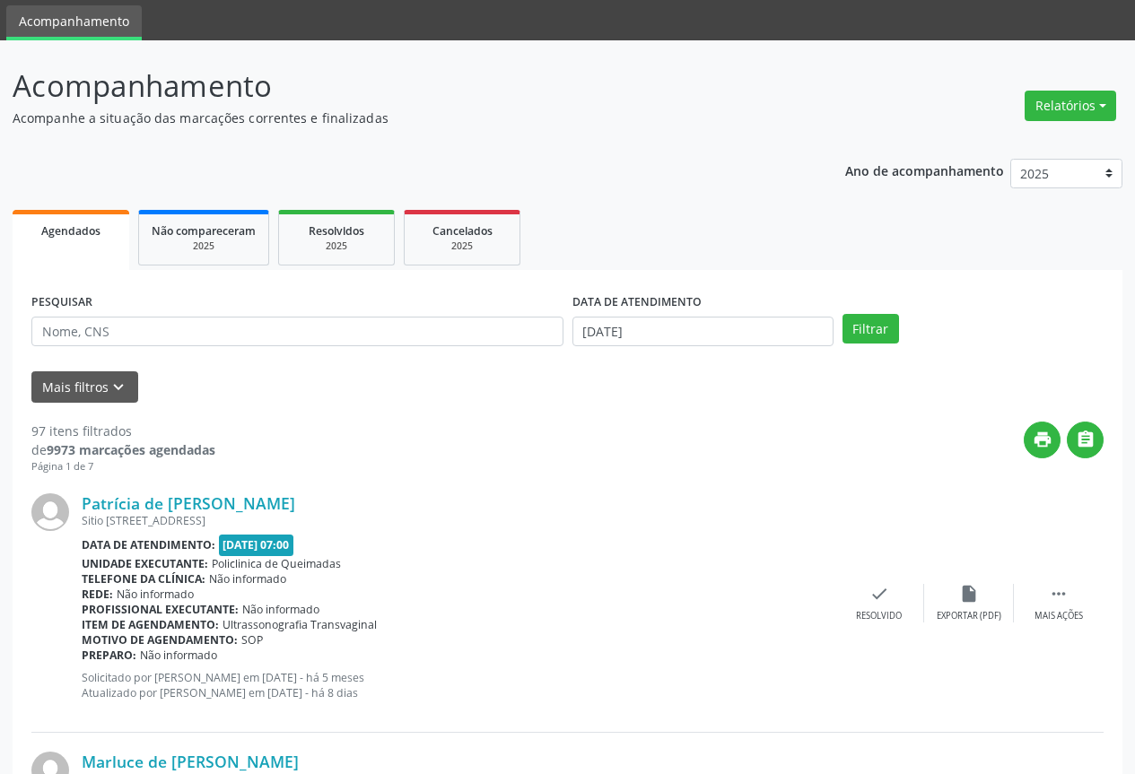
scroll to position [90, 0]
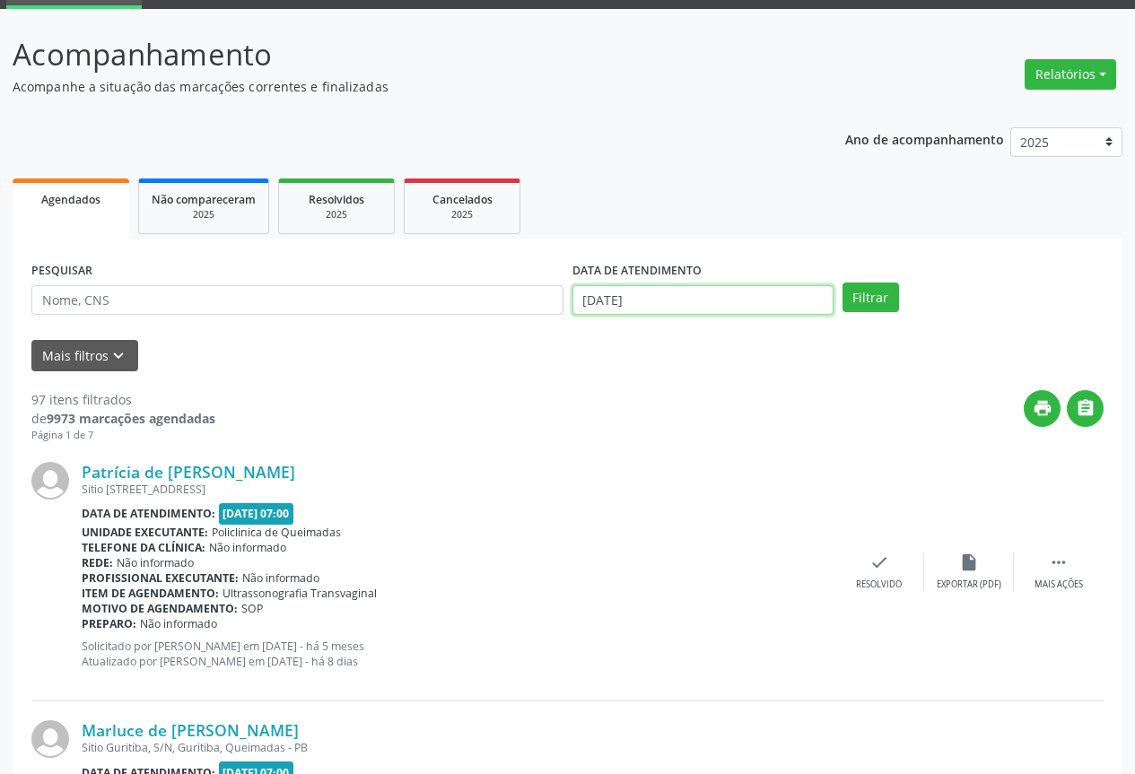
click at [672, 290] on input "[DATE]" at bounding box center [702, 300] width 261 height 31
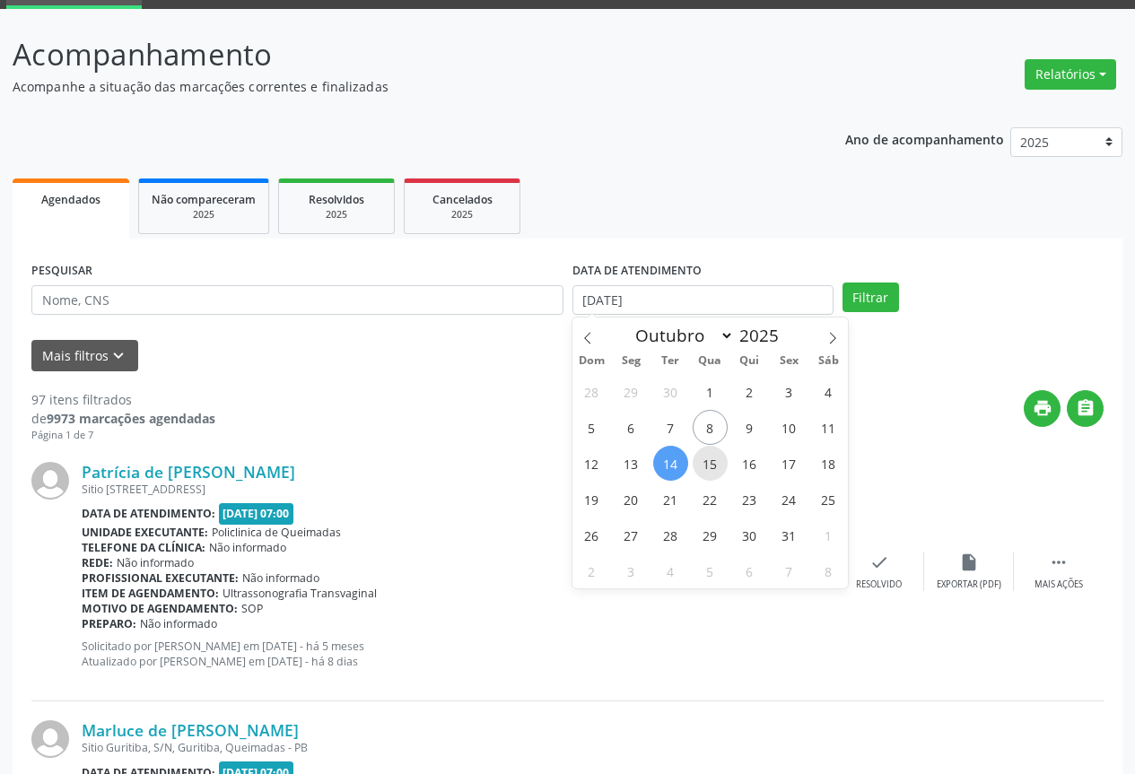
click at [709, 469] on span "15" at bounding box center [710, 463] width 35 height 35
type input "[DATE]"
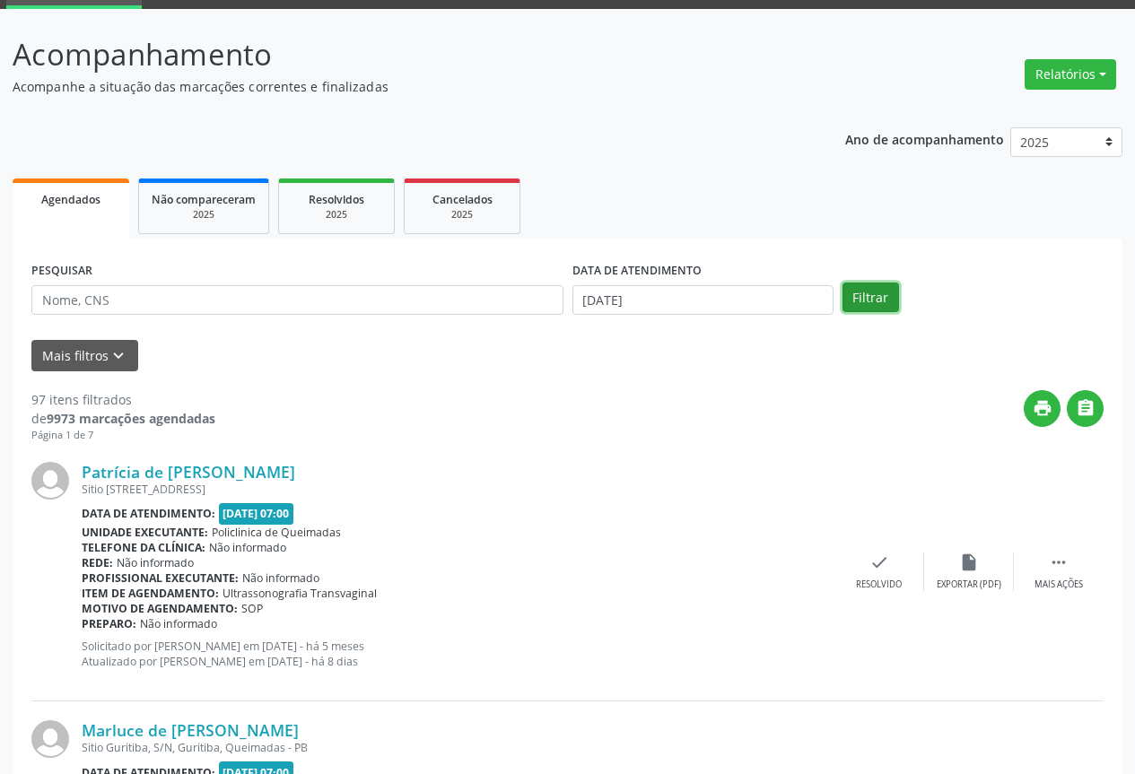
click at [873, 300] on button "Filtrar" at bounding box center [870, 298] width 57 height 31
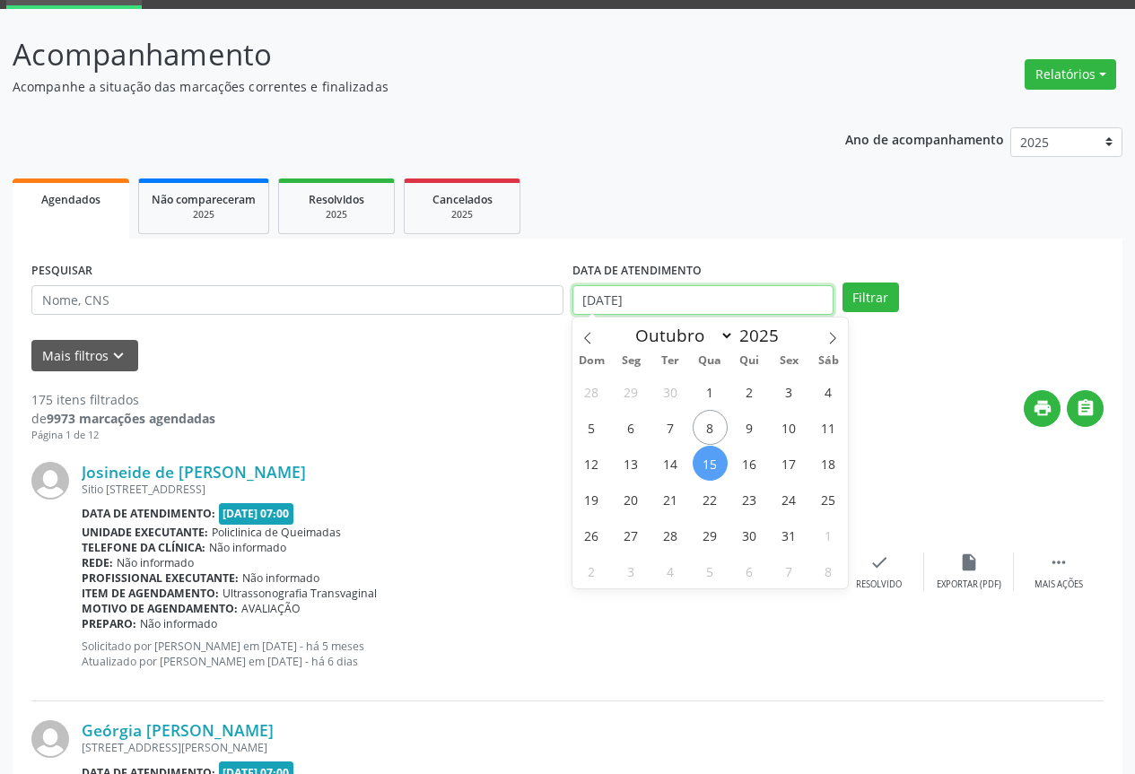
click at [711, 302] on input "[DATE]" at bounding box center [702, 300] width 261 height 31
click at [663, 466] on span "14" at bounding box center [670, 463] width 35 height 35
type input "[DATE]"
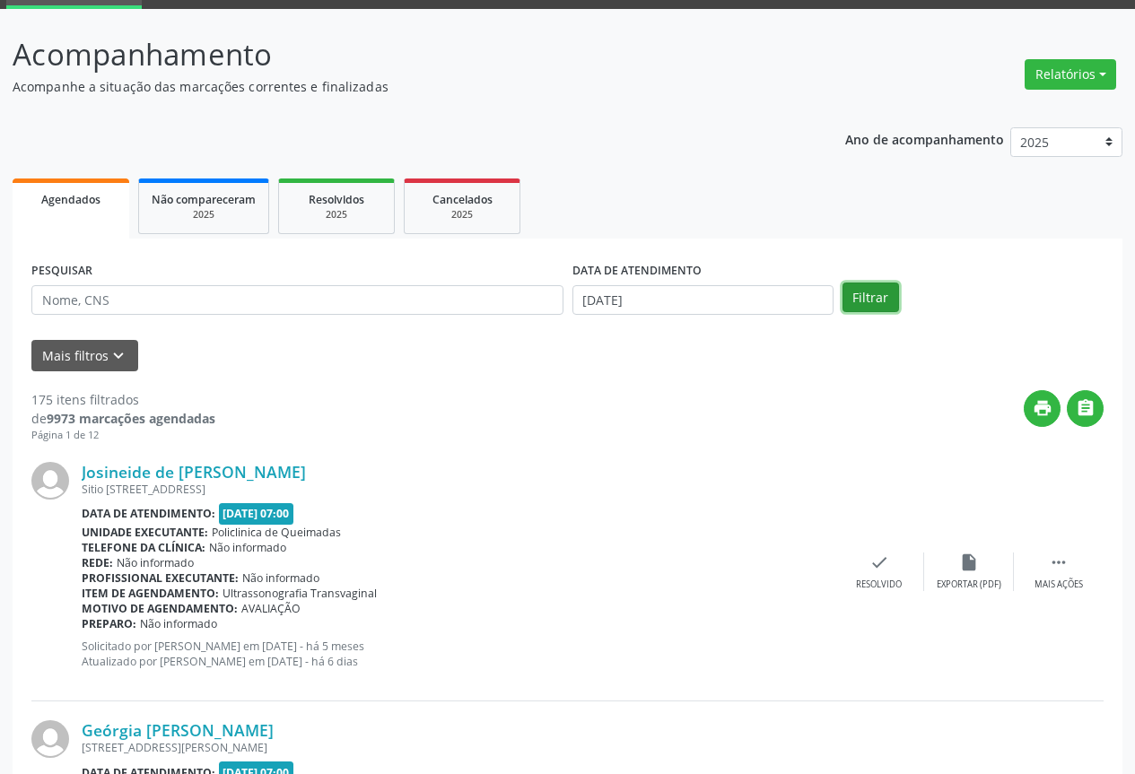
click at [859, 291] on button "Filtrar" at bounding box center [870, 298] width 57 height 31
click at [1095, 418] on button "" at bounding box center [1085, 408] width 37 height 37
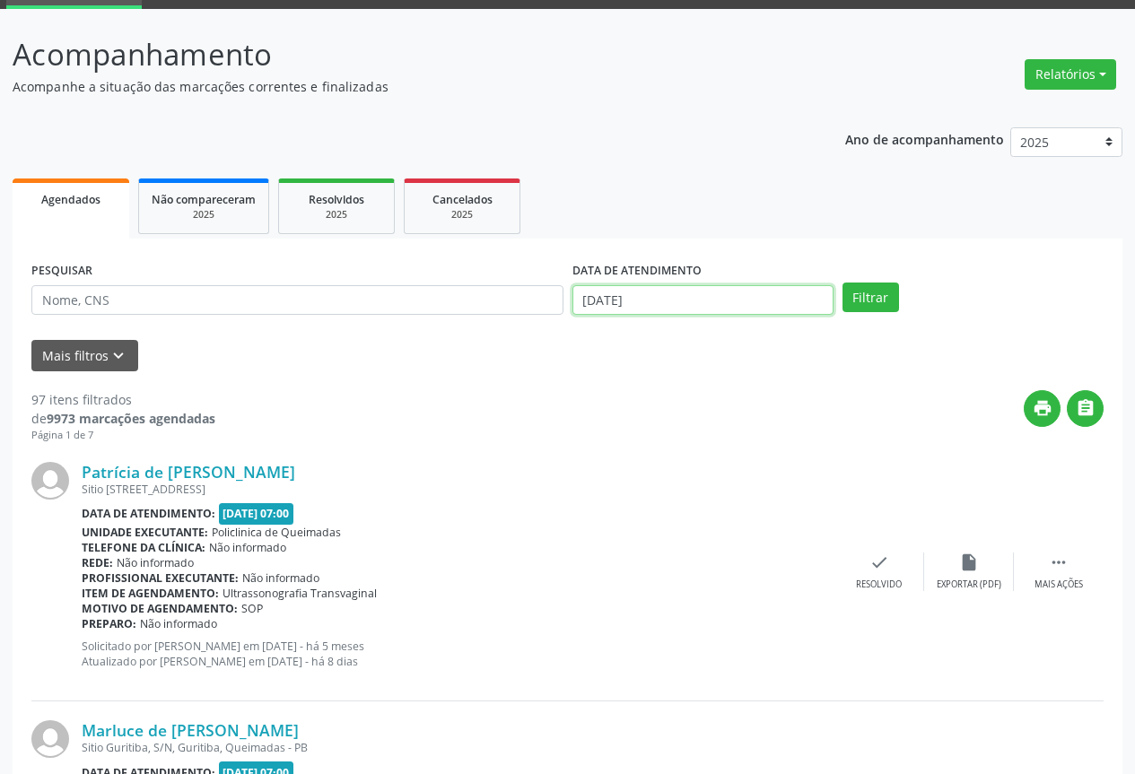
click at [650, 311] on body "Central de Marcação notifications Fernanda Natália Maciel Martins Recepcionista…" at bounding box center [567, 297] width 1135 height 774
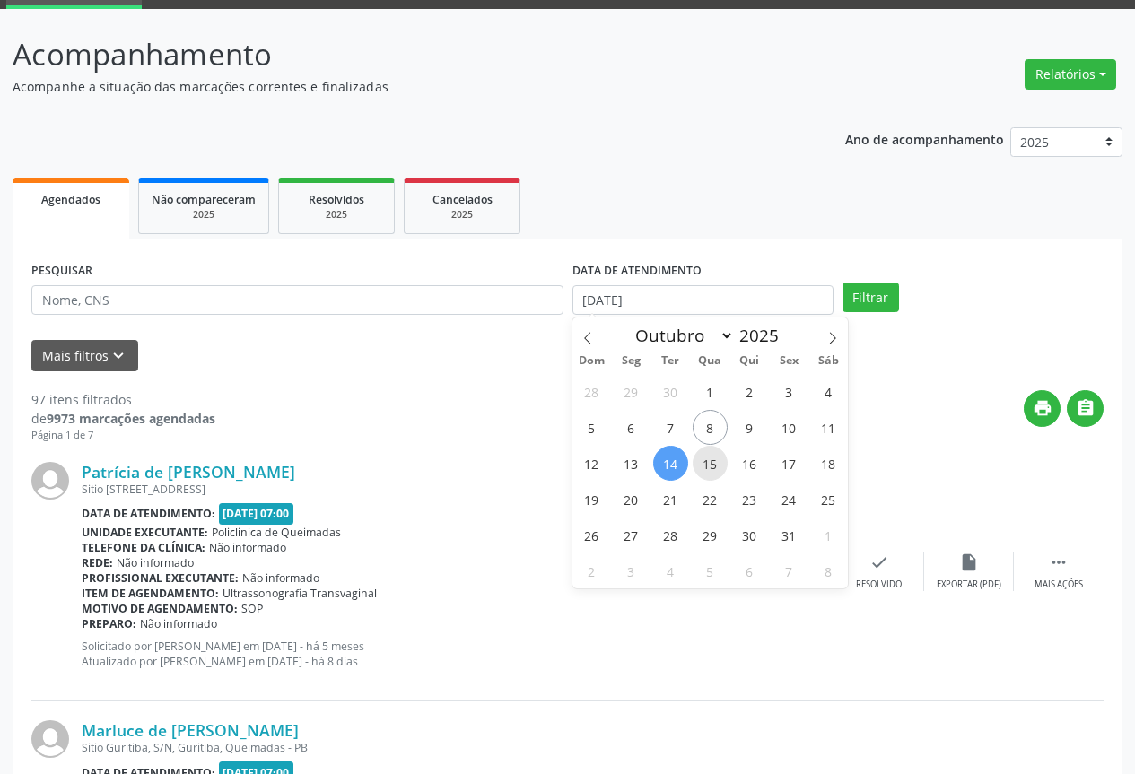
click at [707, 453] on span "15" at bounding box center [710, 463] width 35 height 35
type input "[DATE]"
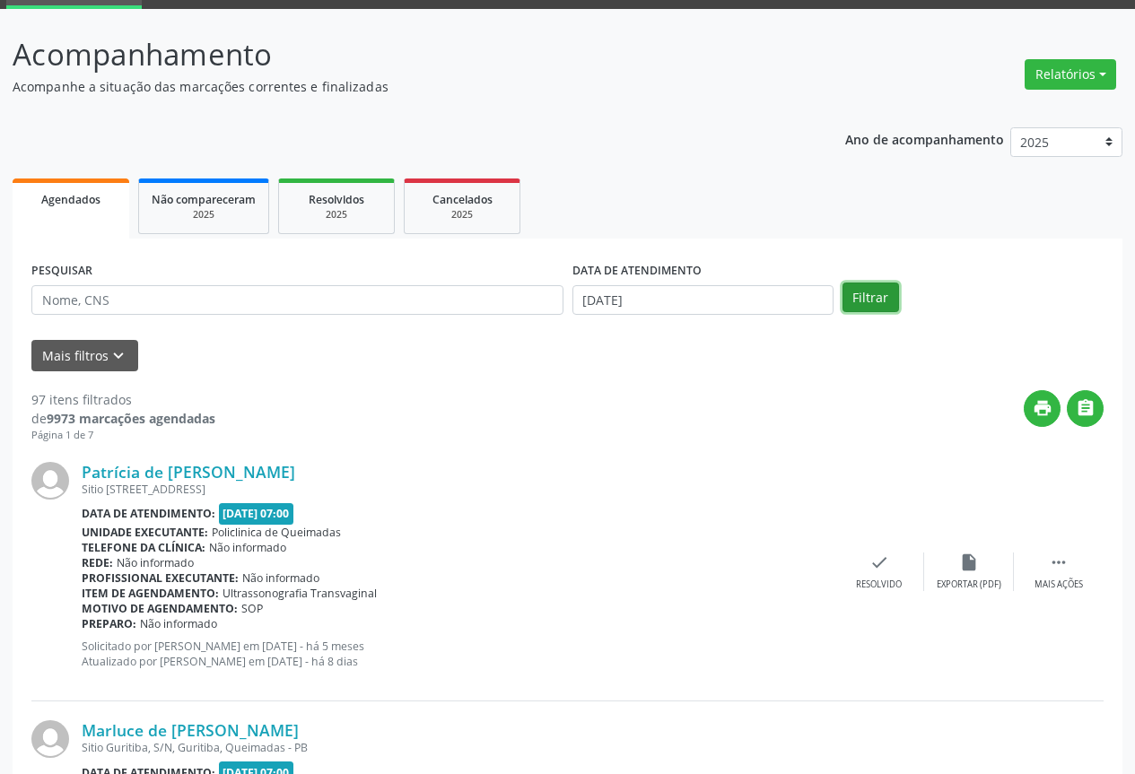
click at [849, 299] on button "Filtrar" at bounding box center [870, 298] width 57 height 31
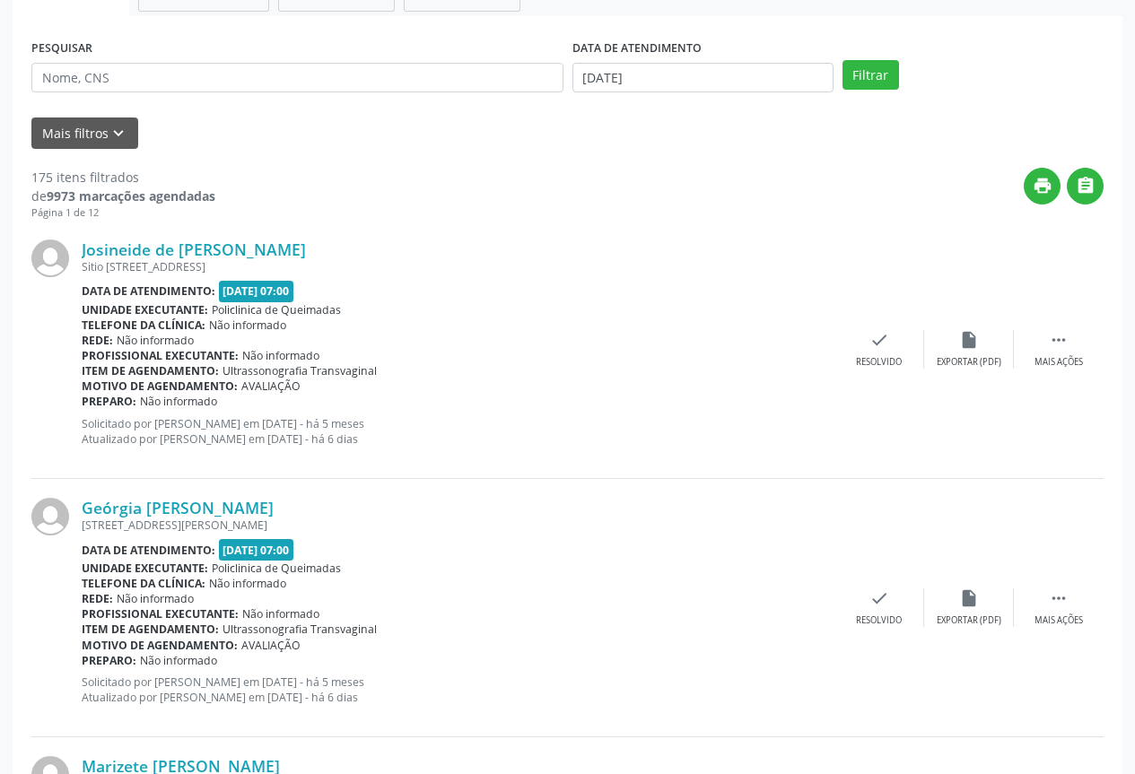
scroll to position [359, 0]
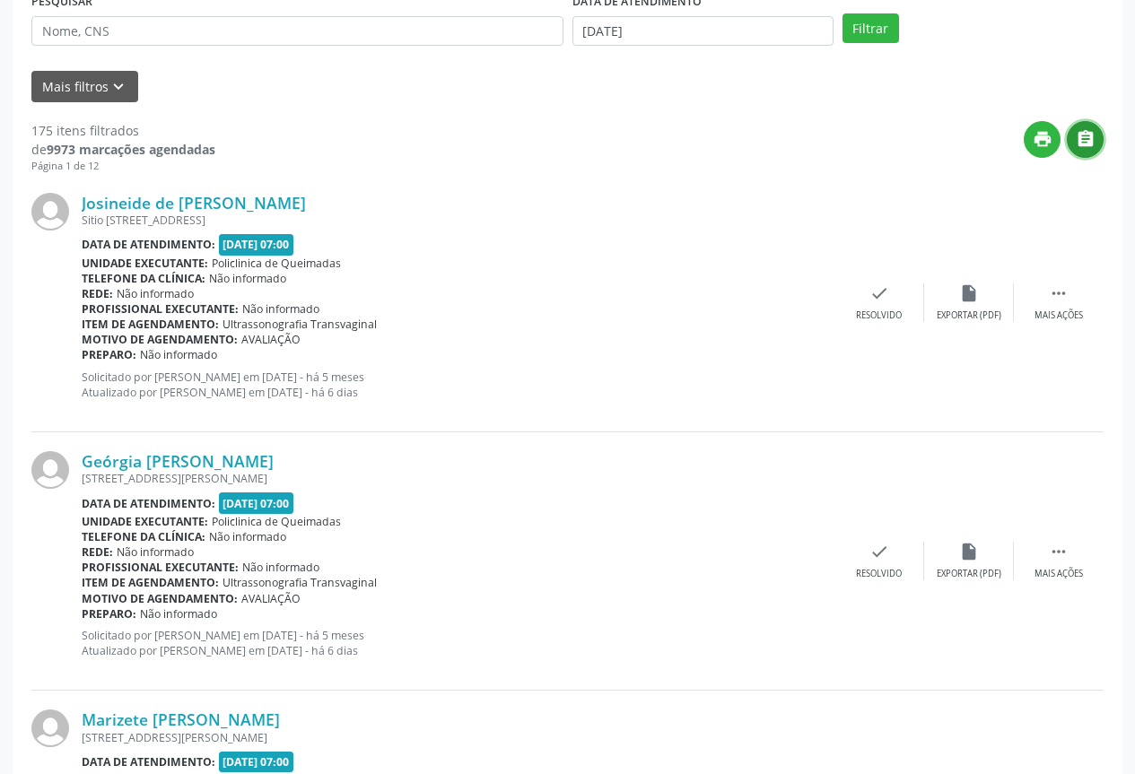
click at [1094, 148] on icon "" at bounding box center [1086, 139] width 20 height 20
